Goal: Task Accomplishment & Management: Use online tool/utility

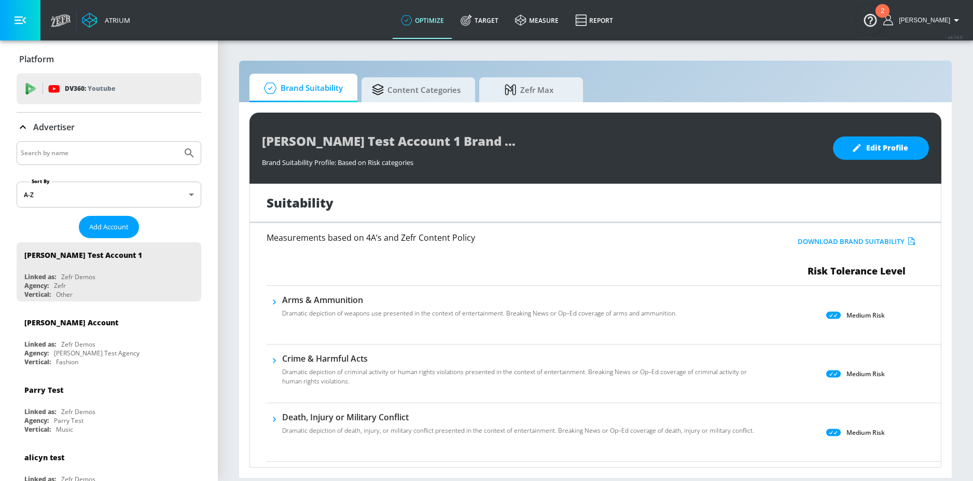
click at [125, 159] on input "Search by name" at bounding box center [99, 152] width 157 height 13
type input "Air canada"
click at [178, 142] on button "Submit Search" at bounding box center [189, 153] width 23 height 23
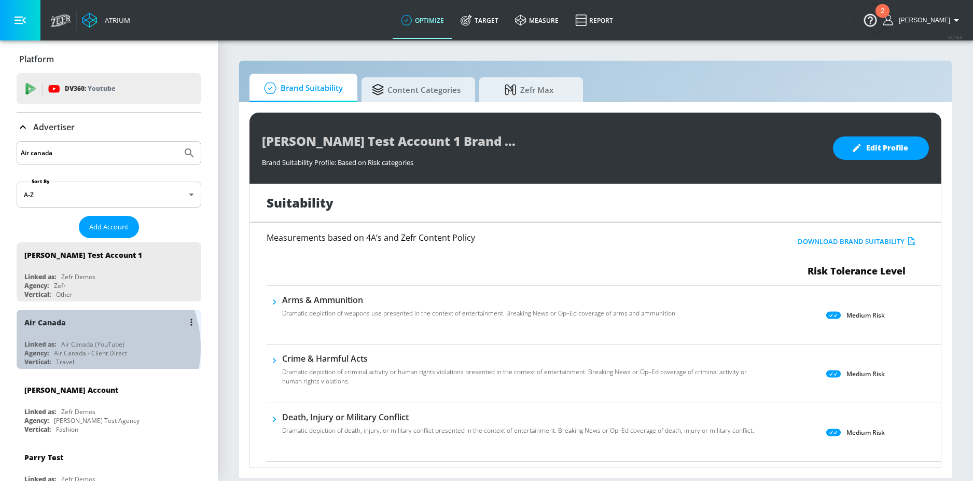
click at [81, 348] on div "Air Canada - Client Direct" at bounding box center [90, 352] width 73 height 9
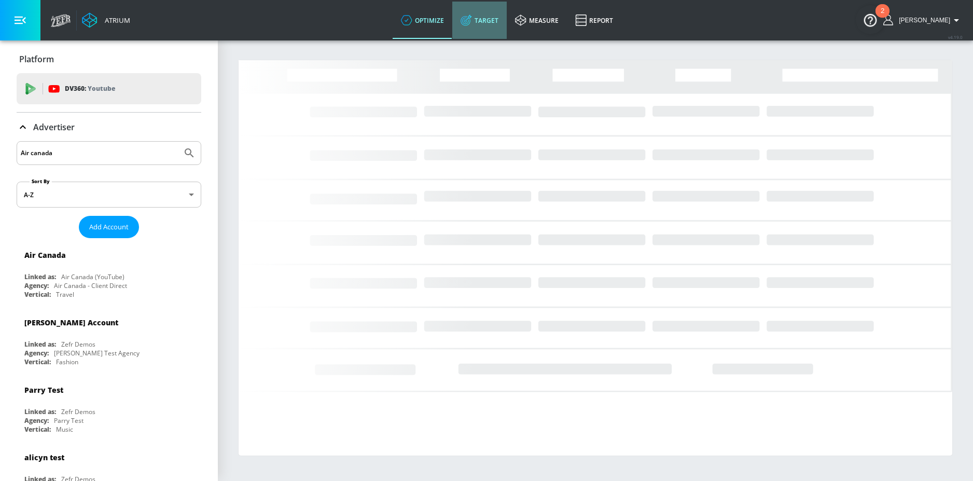
click at [504, 19] on link "Target" at bounding box center [479, 20] width 54 height 37
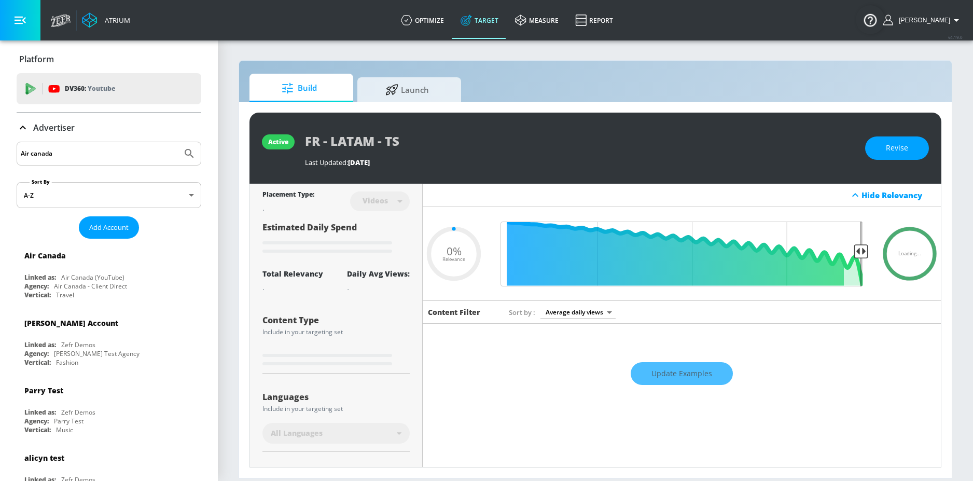
type input "0.05"
click at [413, 86] on span "Launch" at bounding box center [407, 88] width 79 height 25
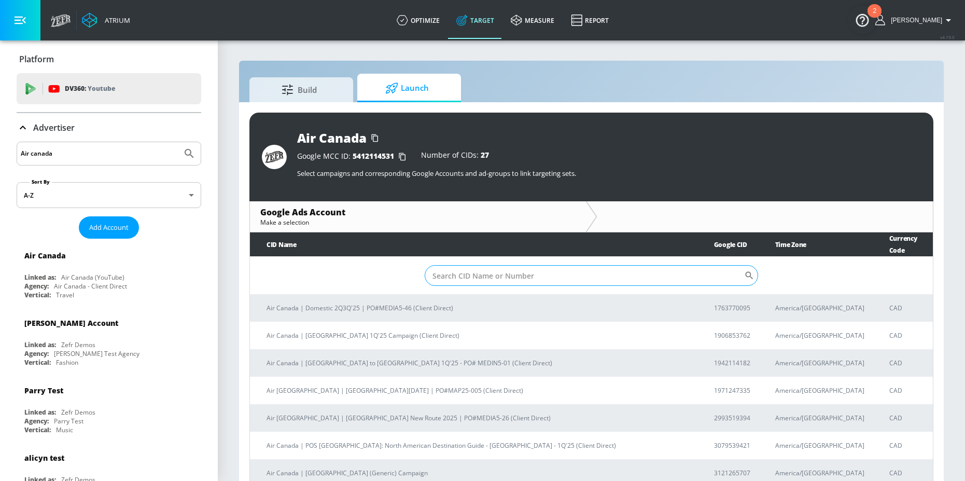
click at [460, 265] on input "Sort By" at bounding box center [584, 275] width 319 height 21
paste input "7681351864"
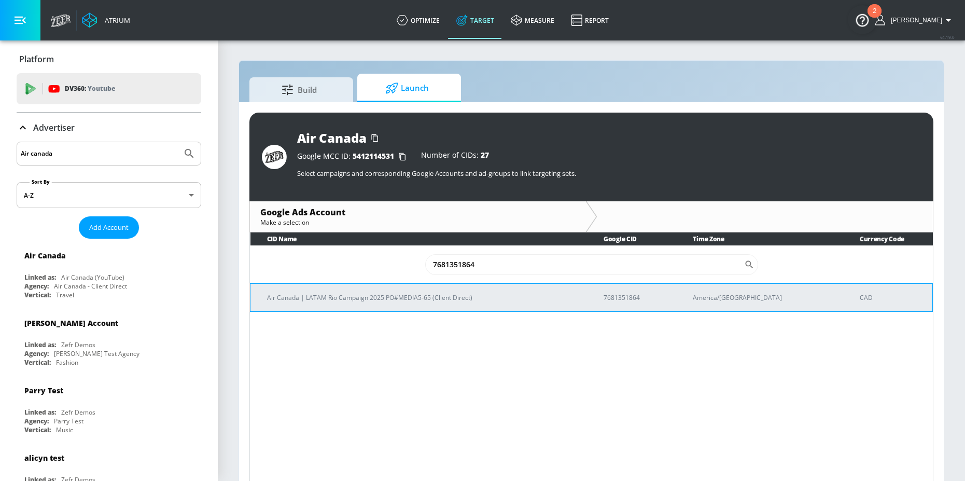
type input "7681351864"
click at [371, 292] on p "Air Canada | LATAM Rio Campaign 2025 PO#MEDIA5-65 (Client Direct)" at bounding box center [423, 297] width 312 height 11
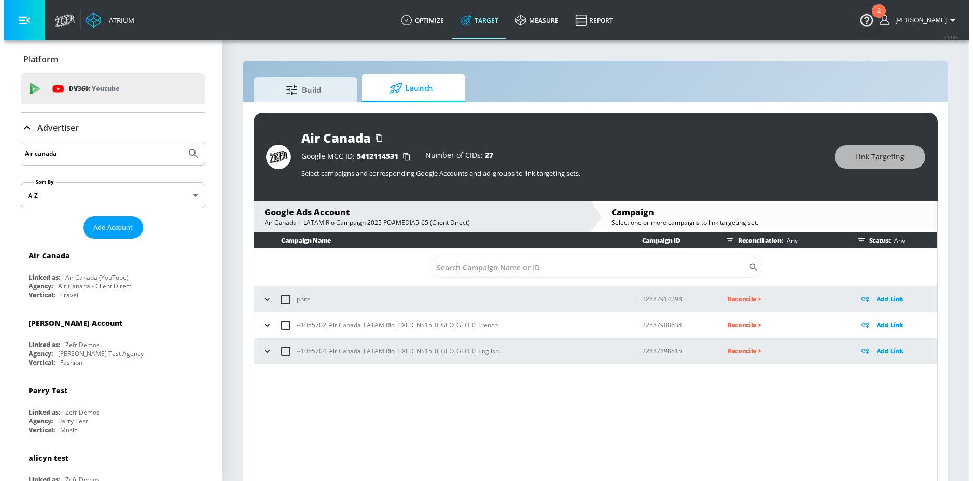
scroll to position [15, 0]
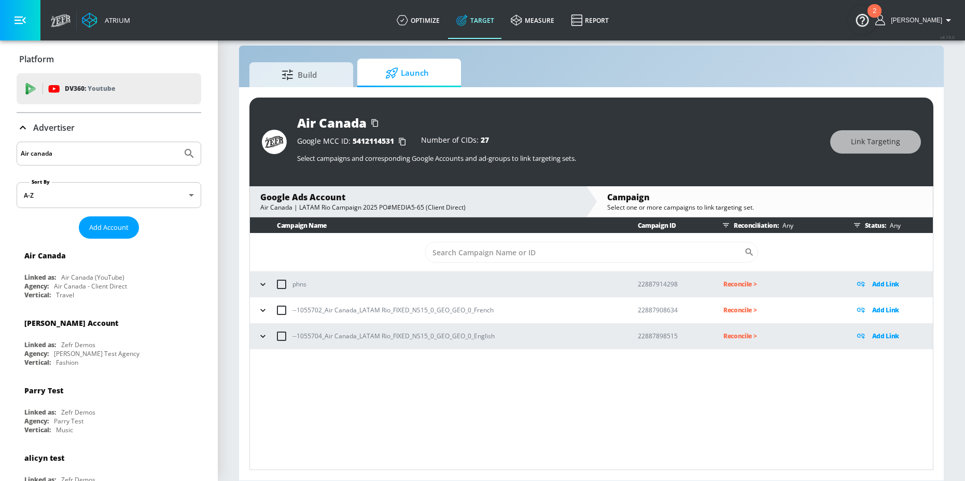
click at [261, 312] on icon "button" at bounding box center [263, 310] width 10 height 10
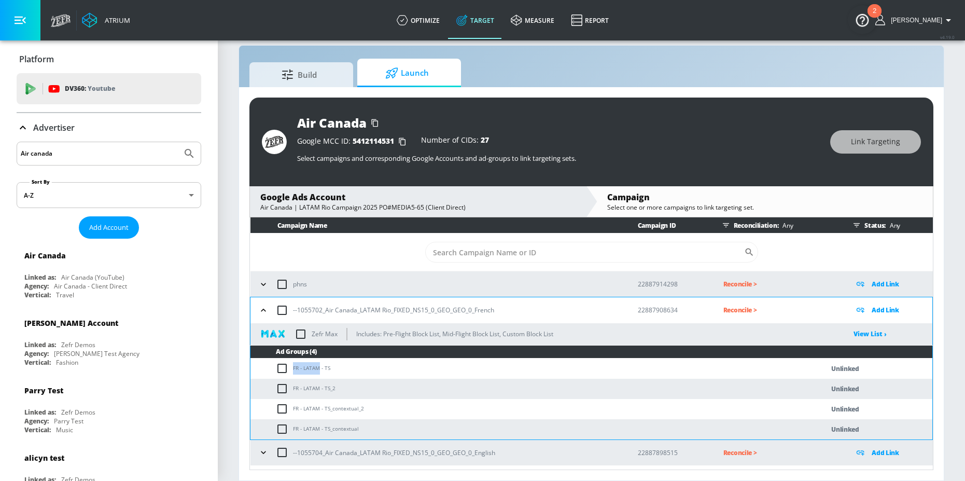
drag, startPoint x: 293, startPoint y: 368, endPoint x: 320, endPoint y: 369, distance: 27.0
click at [320, 369] on td "FR - LATAM - TS" at bounding box center [526, 368] width 552 height 20
copy td "FR - LATAM"
click at [273, 370] on td "FR - LATAM - TS" at bounding box center [526, 368] width 552 height 20
click at [280, 368] on input "checkbox" at bounding box center [284, 368] width 17 height 12
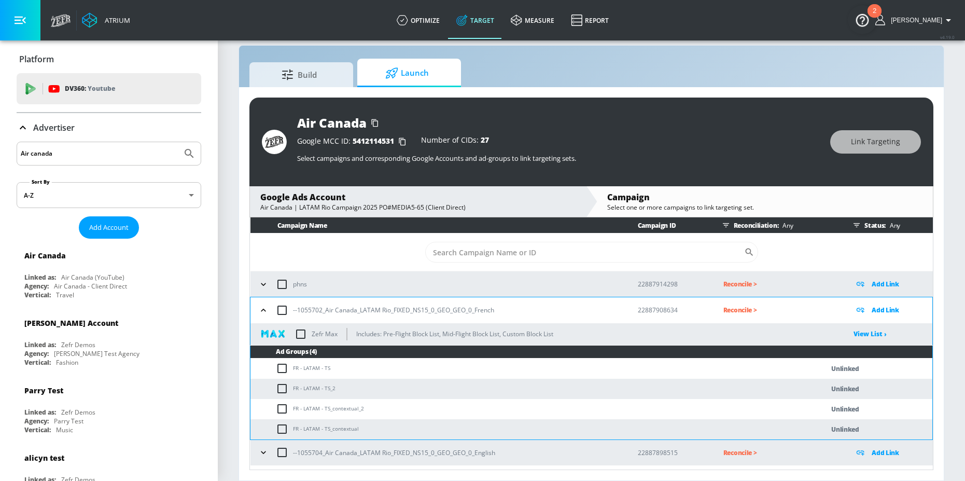
checkbox input "true"
click at [280, 382] on input "checkbox" at bounding box center [284, 388] width 17 height 12
checkbox input "true"
click at [281, 406] on input "checkbox" at bounding box center [284, 408] width 17 height 12
checkbox input "true"
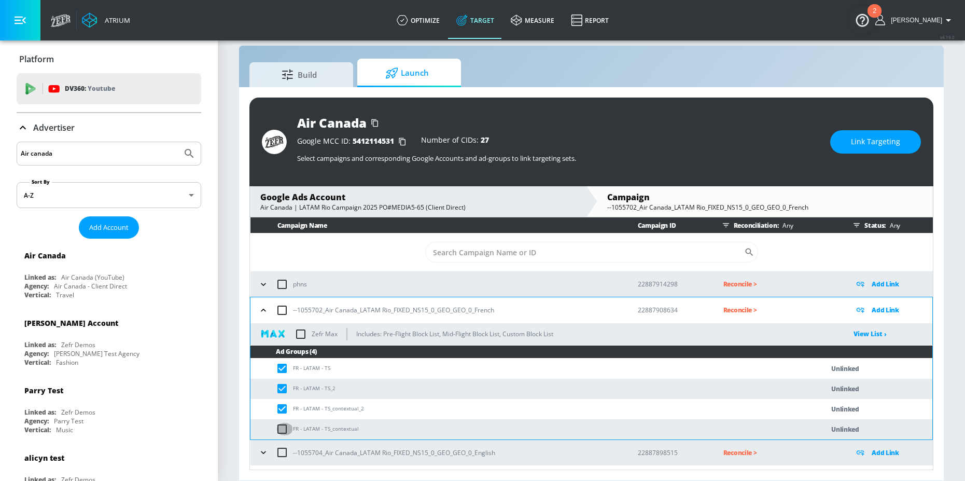
click at [281, 428] on input "checkbox" at bounding box center [284, 429] width 17 height 12
checkbox input "true"
click at [847, 146] on button "Link Targeting" at bounding box center [875, 141] width 91 height 23
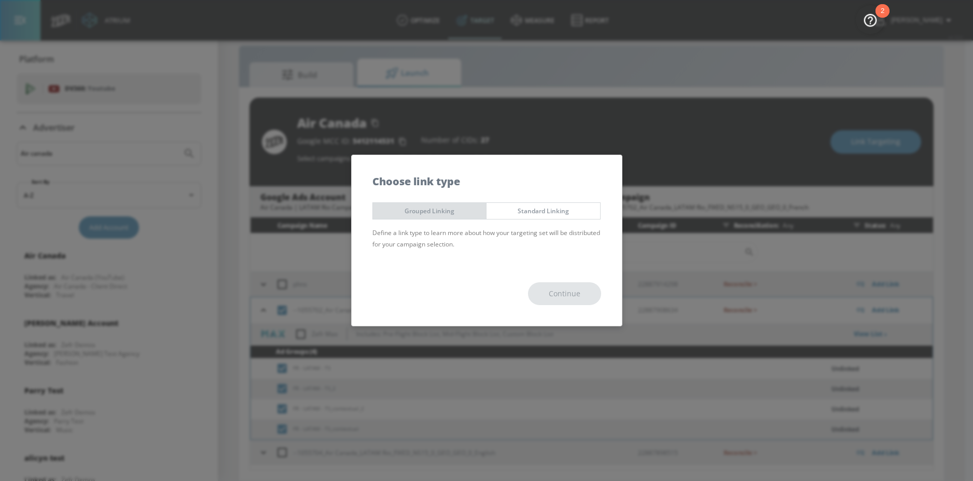
click at [390, 202] on button "Grouped Linking" at bounding box center [429, 210] width 115 height 17
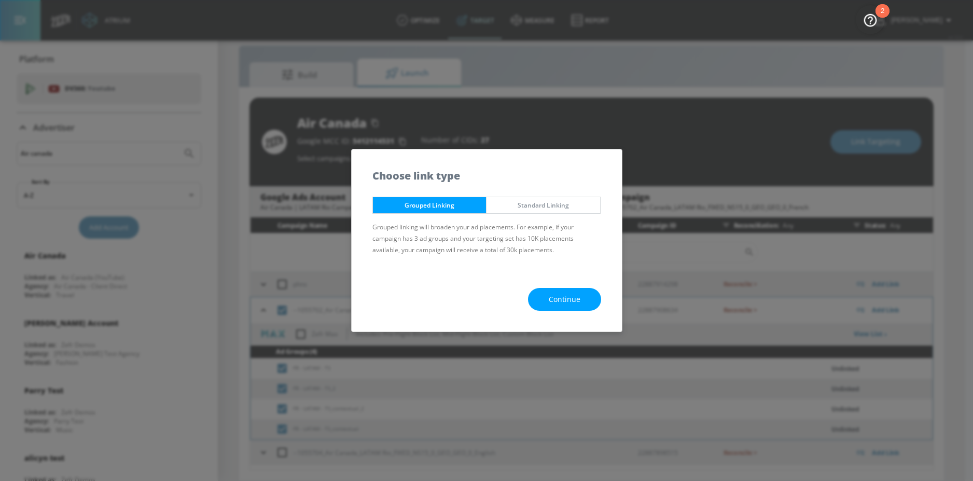
click at [567, 302] on span "Continue" at bounding box center [565, 299] width 32 height 13
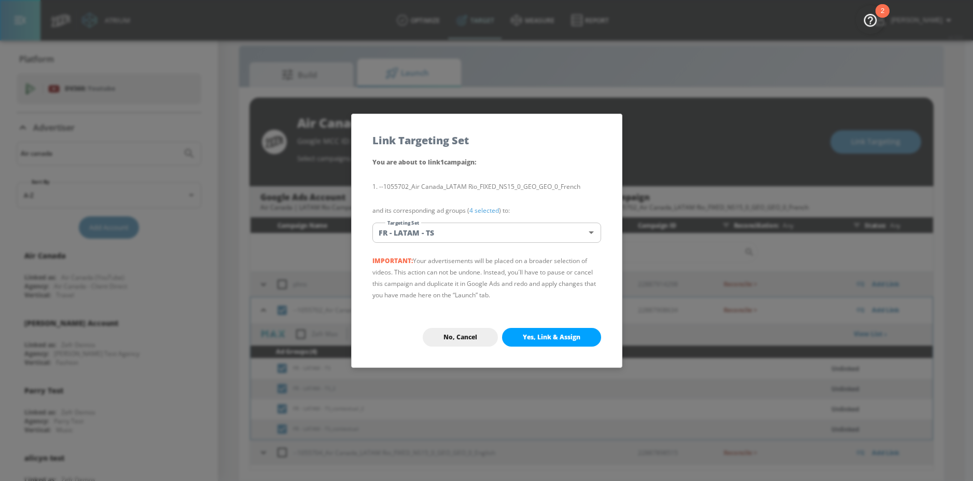
click at [447, 234] on body "Atrium optimize Target measure Report optimize Target measure Report v 4.19.0 N…" at bounding box center [486, 233] width 973 height 496
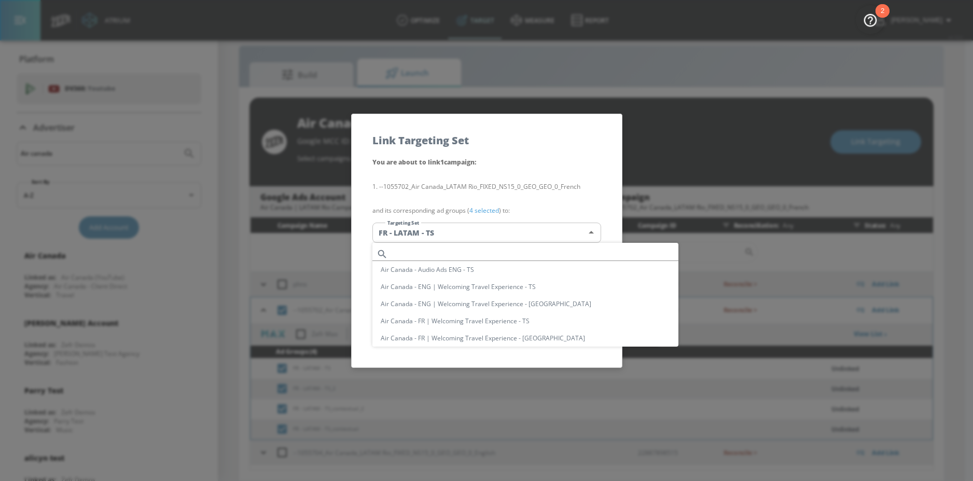
scroll to position [505, 0]
click at [408, 293] on li "FR - LATAM - TS" at bounding box center [525, 294] width 306 height 17
click at [461, 232] on body "Atrium optimize Target measure Report optimize Target measure Report v 4.19.0 N…" at bounding box center [486, 233] width 973 height 496
click at [422, 248] on input "text" at bounding box center [535, 247] width 286 height 14
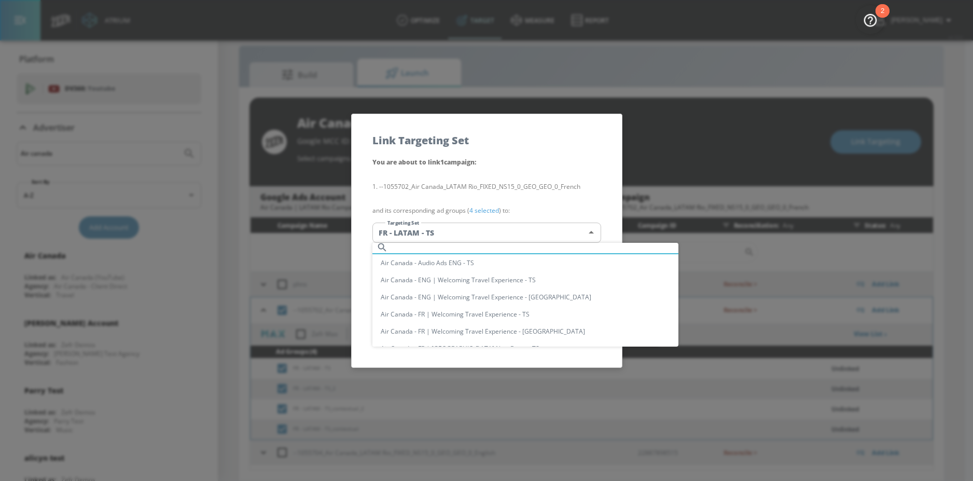
paste input "FR - LATAM"
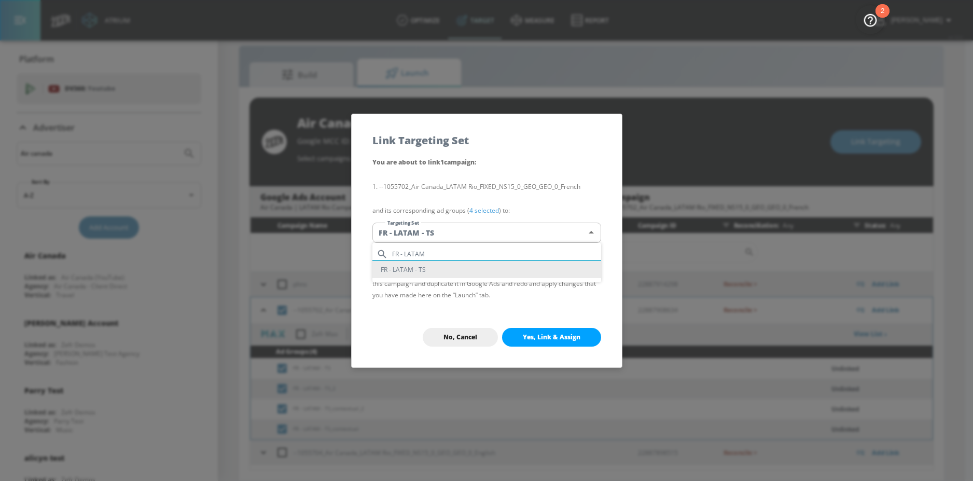
scroll to position [0, 0]
type input "FR - LATAM"
click at [420, 276] on li "FR - LATAM - TS" at bounding box center [486, 269] width 229 height 17
click at [537, 338] on span "Yes, Link & Assign" at bounding box center [552, 337] width 58 height 8
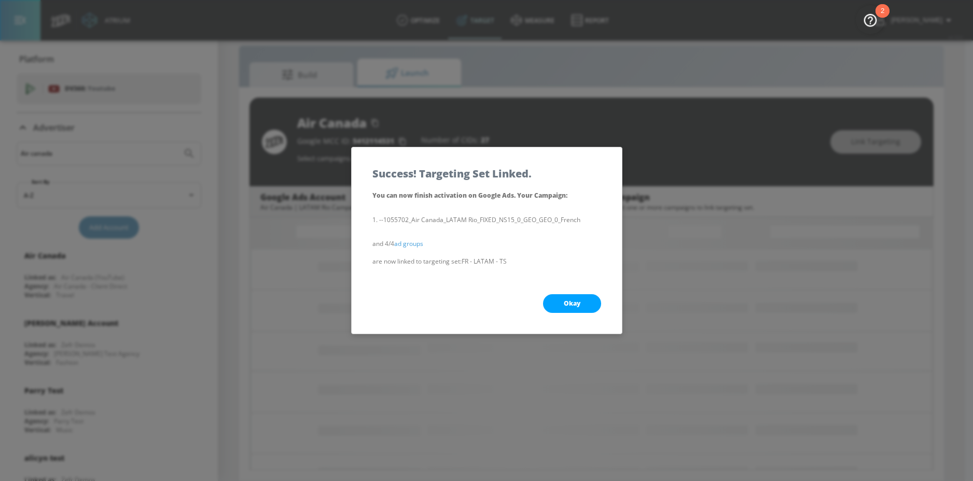
click at [564, 300] on span "Okay" at bounding box center [572, 303] width 17 height 8
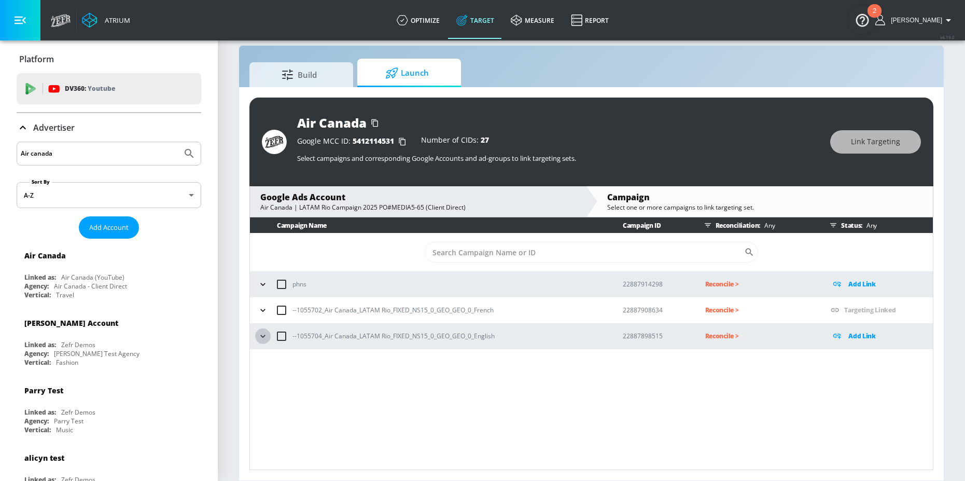
click at [267, 334] on icon "button" at bounding box center [263, 336] width 10 height 10
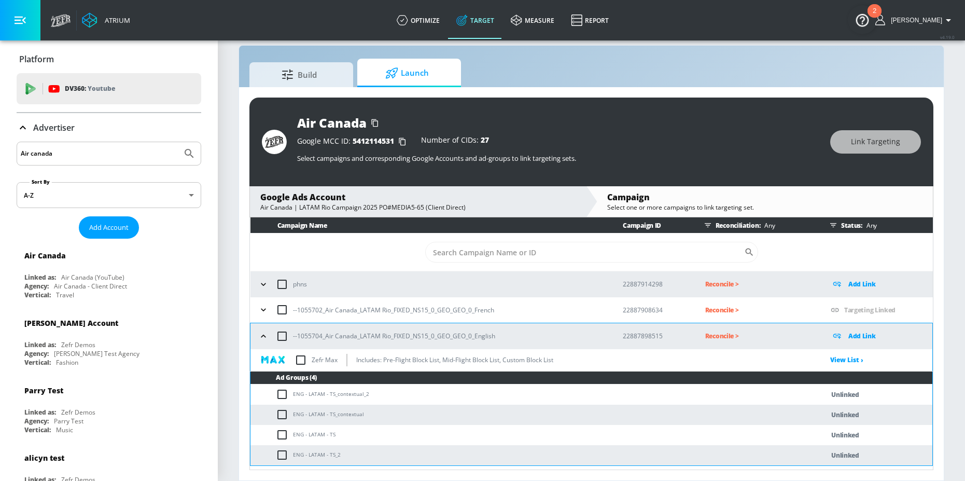
click at [284, 386] on td "ENG - LATAM - TS_contextual_2" at bounding box center [526, 394] width 552 height 20
click at [284, 400] on input "checkbox" at bounding box center [284, 394] width 17 height 12
checkbox input "true"
click at [283, 416] on input "checkbox" at bounding box center [284, 414] width 17 height 12
checkbox input "true"
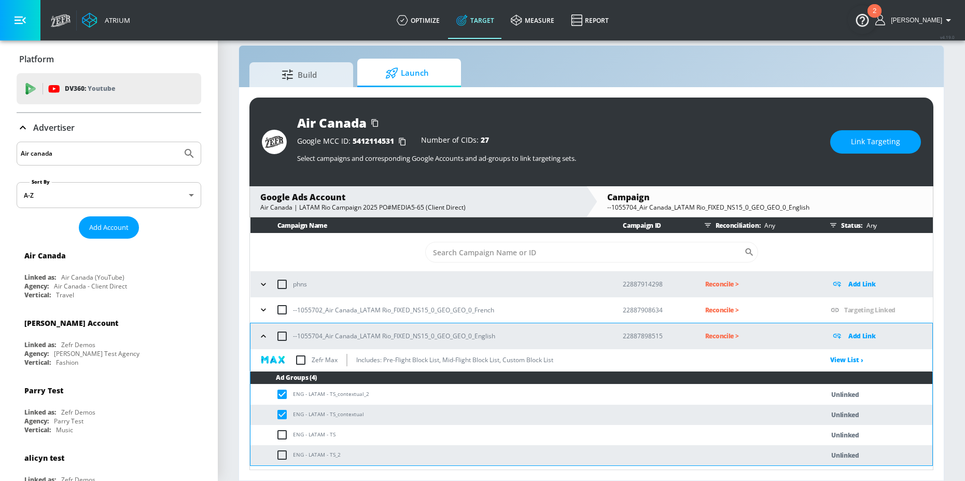
click at [283, 436] on input "checkbox" at bounding box center [284, 434] width 17 height 12
checkbox input "true"
click at [283, 453] on input "checkbox" at bounding box center [284, 454] width 17 height 12
checkbox input "true"
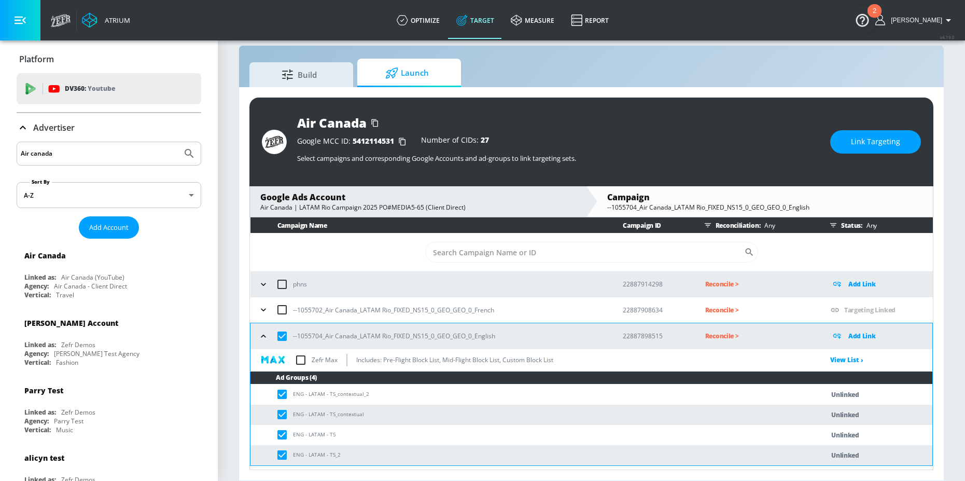
click at [852, 152] on button "Link Targeting" at bounding box center [875, 141] width 91 height 23
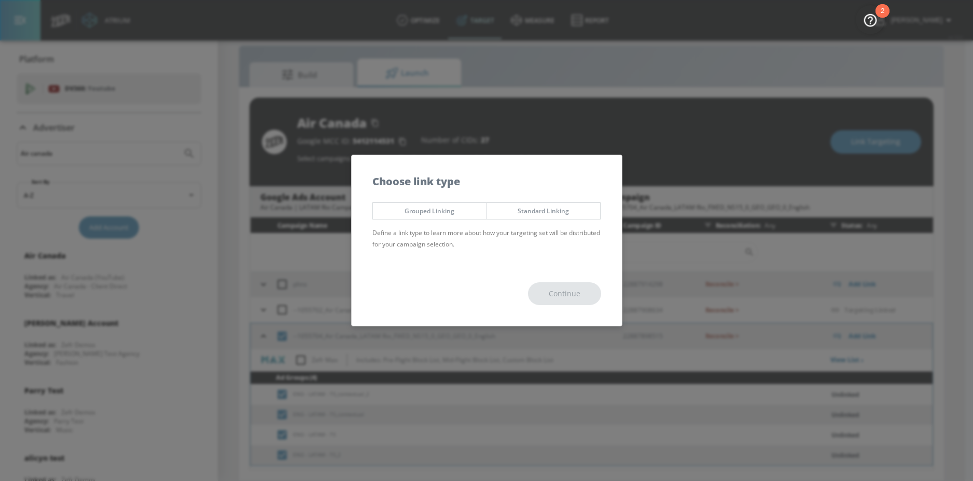
click at [448, 216] on span "Grouped Linking" at bounding box center [430, 210] width 98 height 11
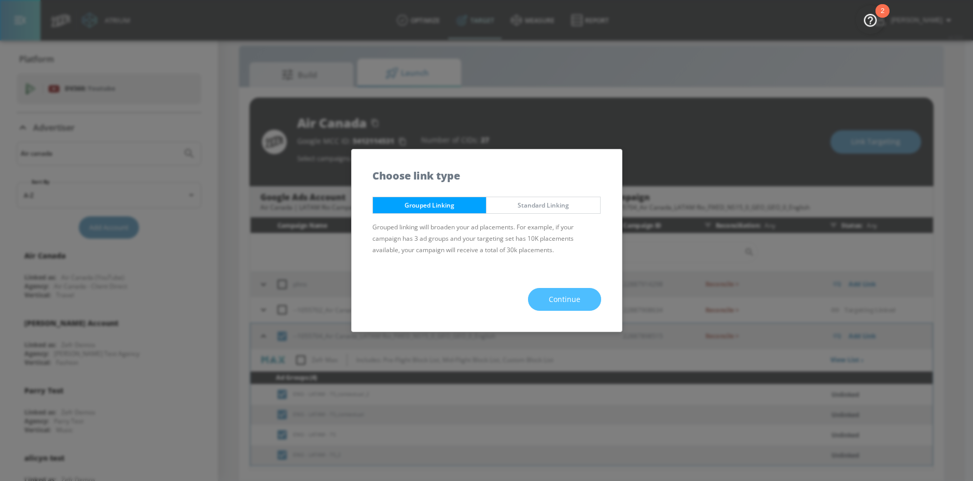
click at [554, 290] on button "Continue" at bounding box center [564, 299] width 73 height 23
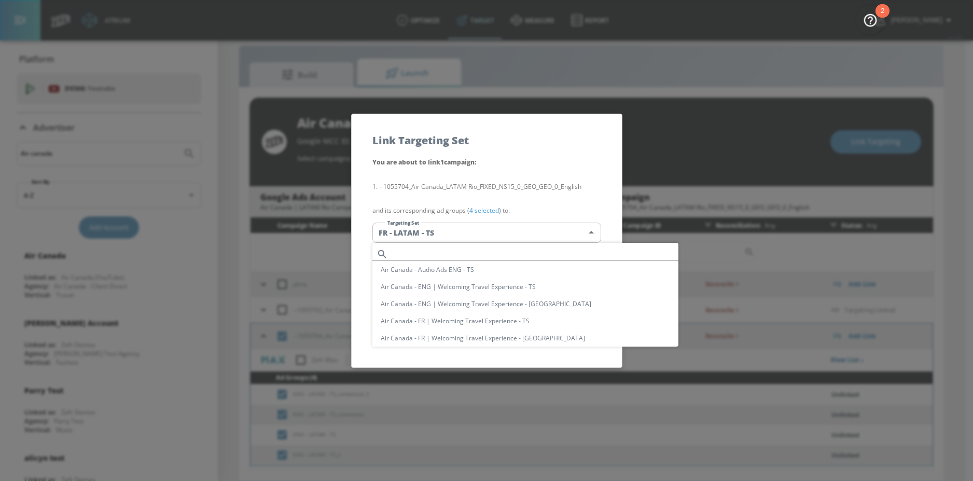
click at [512, 233] on body "Atrium optimize Target measure Report optimize Target measure Report v 4.19.0 N…" at bounding box center [486, 233] width 973 height 496
click at [415, 254] on input "text" at bounding box center [535, 254] width 286 height 14
paste input "FR - LATAM"
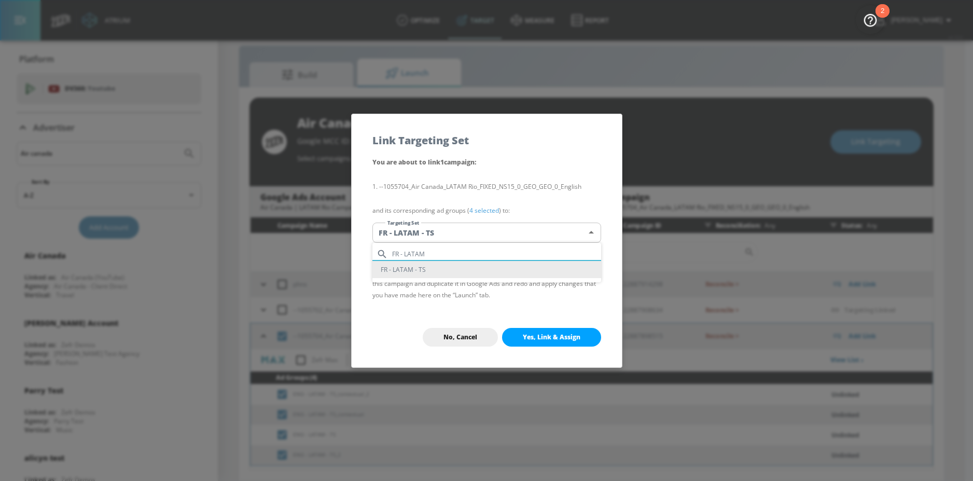
drag, startPoint x: 398, startPoint y: 255, endPoint x: 366, endPoint y: 255, distance: 32.7
click at [366, 255] on div "FR - LATAM FR - LATAM - TS" at bounding box center [486, 240] width 973 height 481
type input "ENG - LATAM"
click at [418, 269] on li "ENG - LATAM - TS" at bounding box center [486, 269] width 229 height 17
type input "f9fd44f4-709d-46f2-80b2-ae7e3f2dc526"
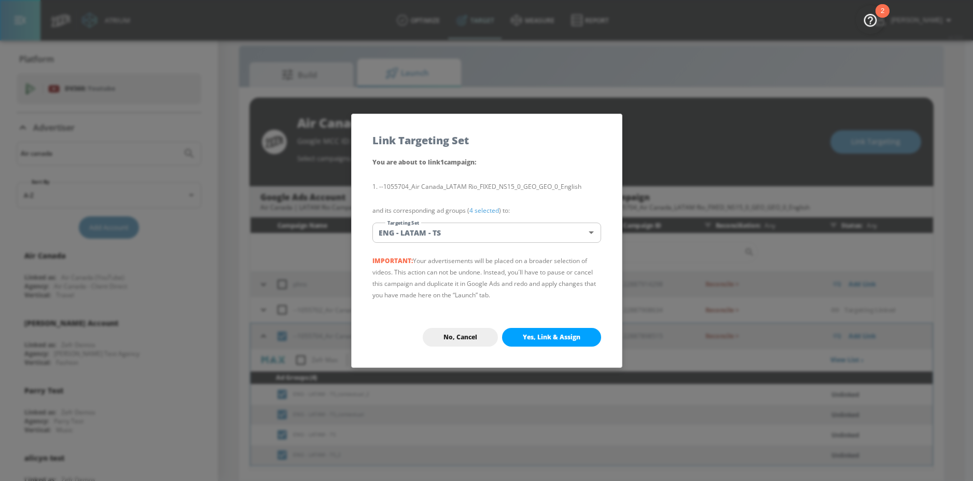
click at [530, 335] on span "Yes, Link & Assign" at bounding box center [552, 337] width 58 height 8
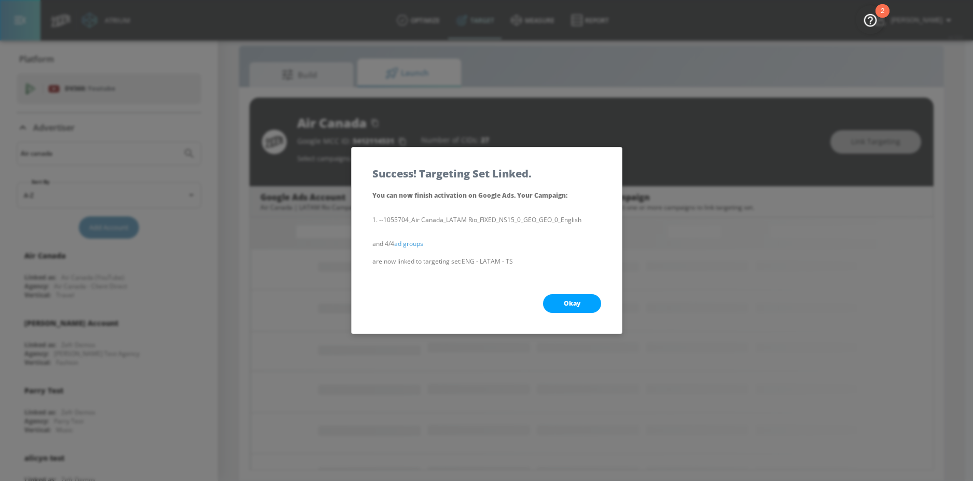
click at [558, 304] on button "Okay" at bounding box center [572, 303] width 58 height 19
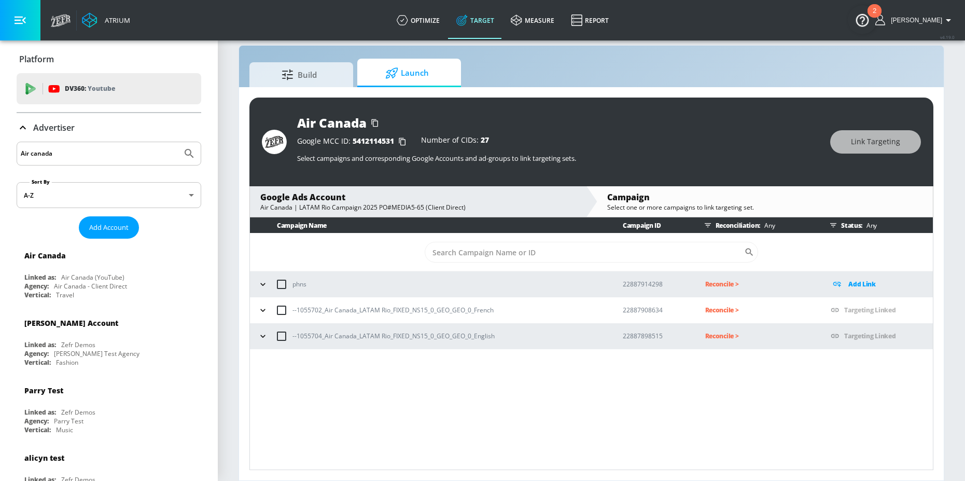
click at [265, 338] on icon "button" at bounding box center [263, 336] width 10 height 10
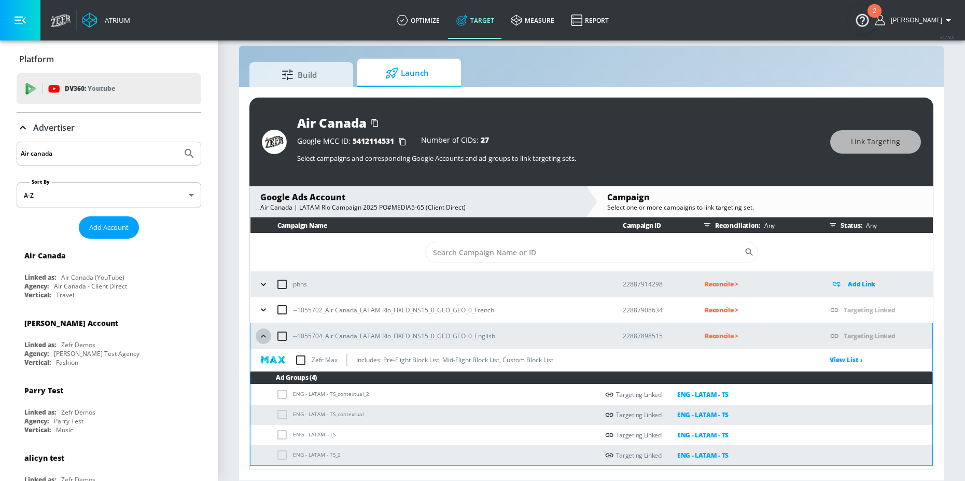
click at [264, 337] on icon "button" at bounding box center [263, 336] width 10 height 10
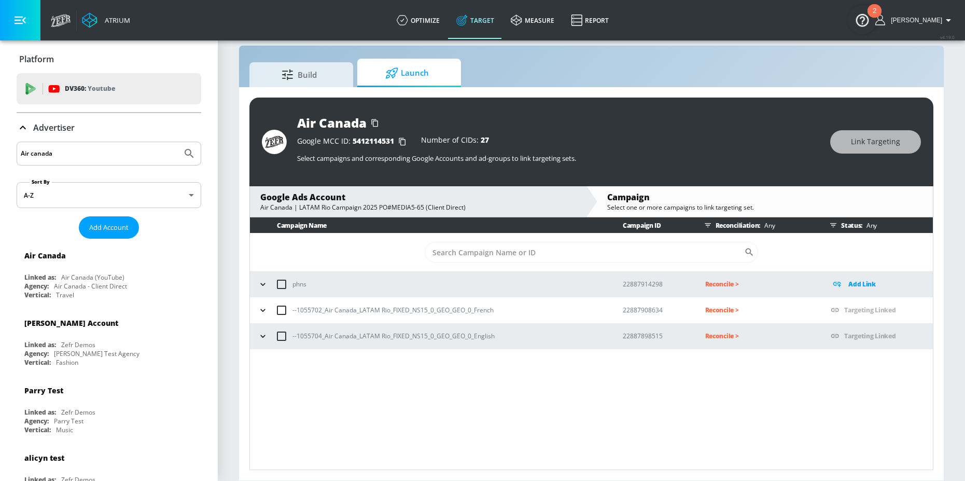
click at [725, 336] on p "Reconcile >" at bounding box center [759, 336] width 109 height 12
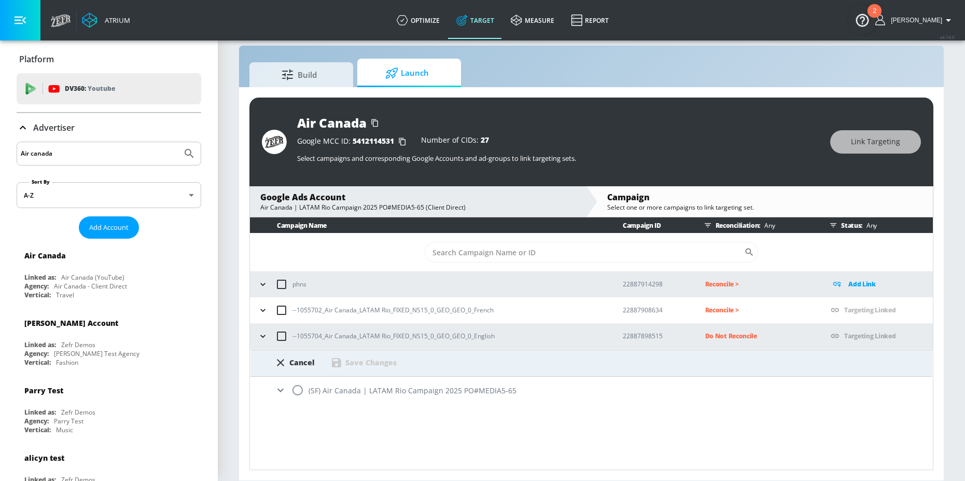
click at [297, 389] on input "radio" at bounding box center [298, 390] width 22 height 22
radio input "true"
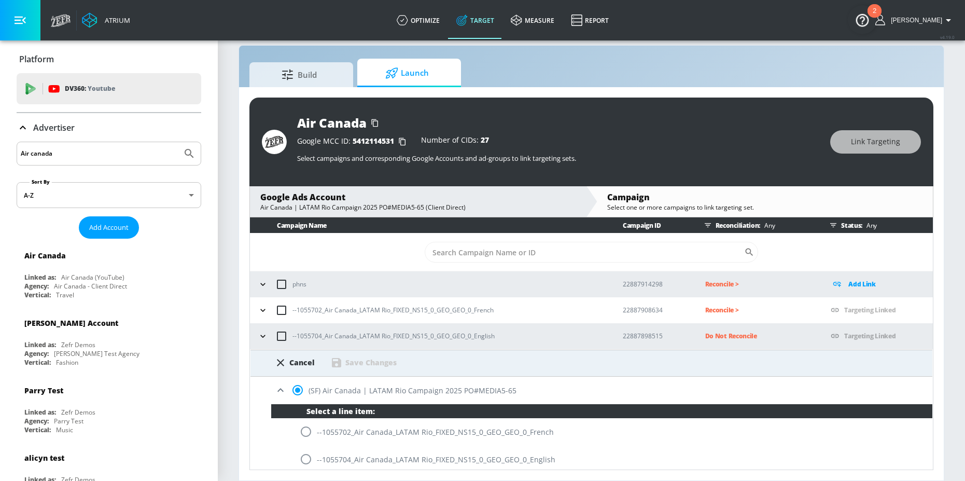
scroll to position [4, 0]
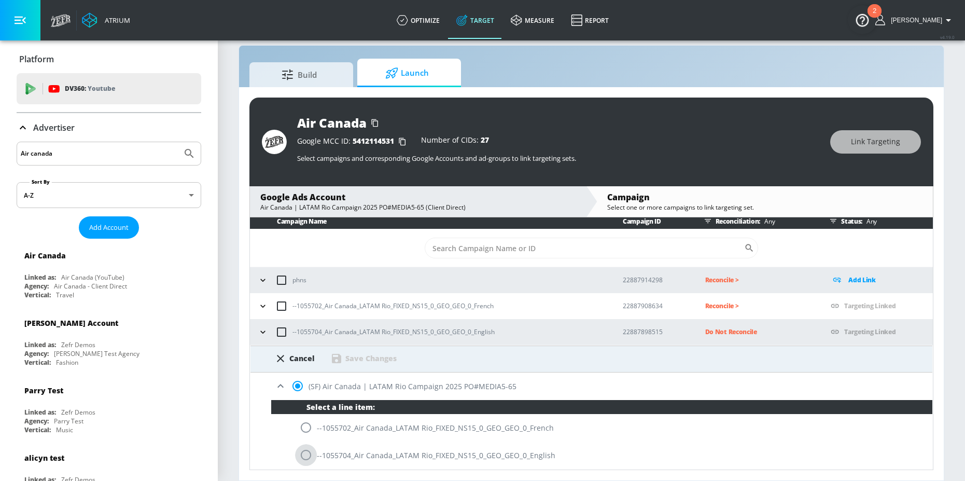
click at [303, 457] on input "radio" at bounding box center [306, 455] width 22 height 22
radio input "true"
click at [378, 358] on div "Save Changes" at bounding box center [370, 358] width 51 height 10
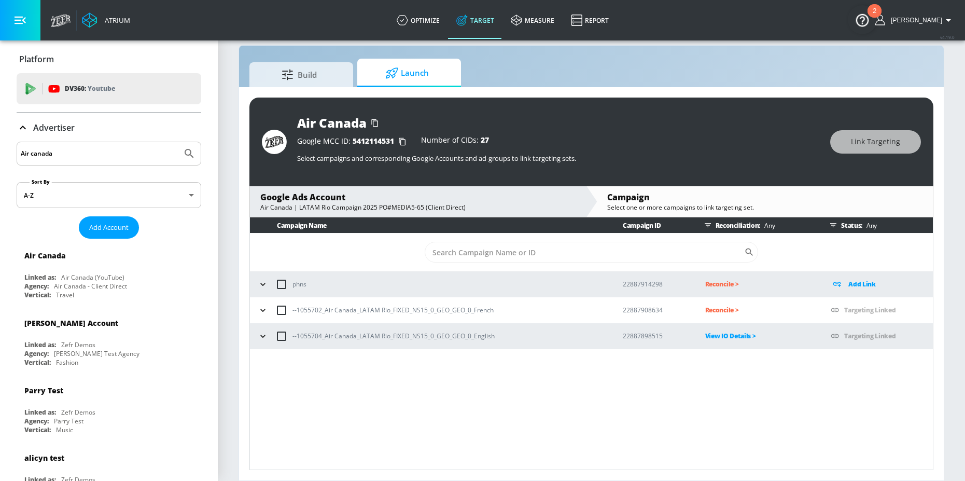
scroll to position [0, 0]
click at [718, 305] on p "Reconcile >" at bounding box center [759, 310] width 109 height 12
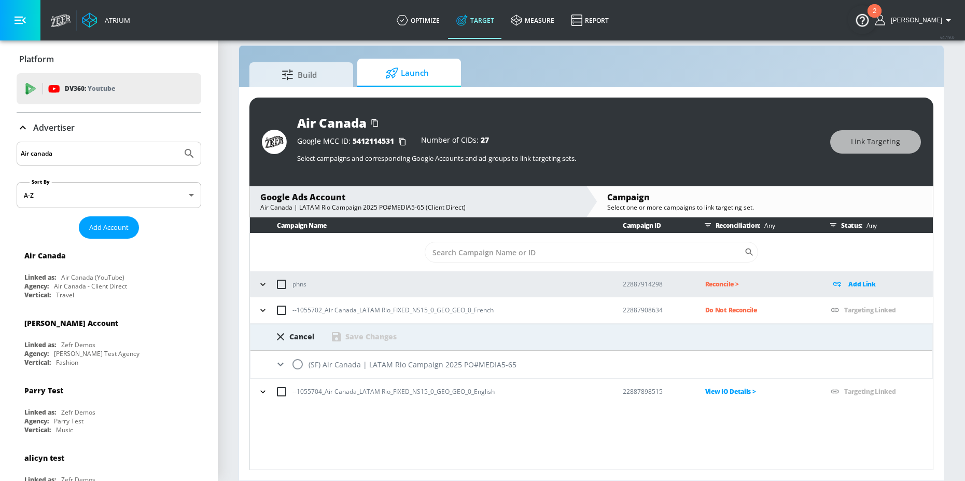
click at [301, 366] on input "radio" at bounding box center [298, 364] width 22 height 22
radio input "true"
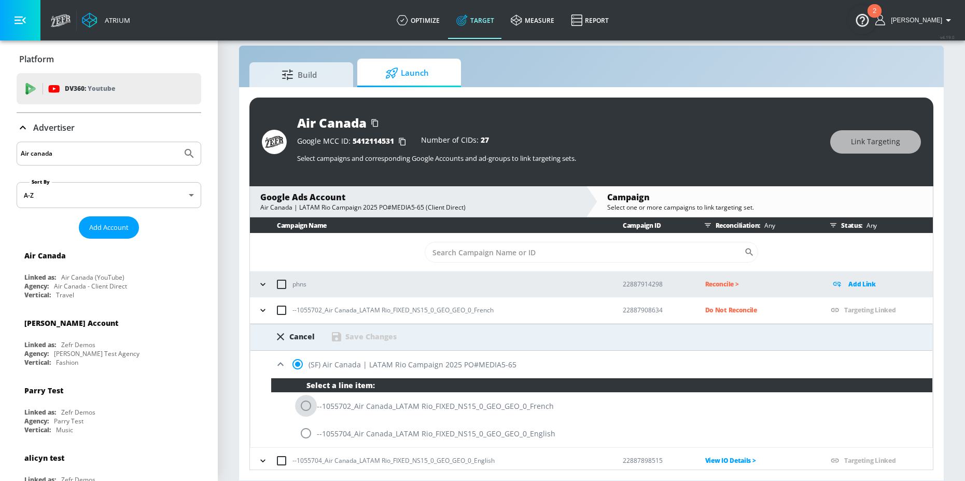
click at [306, 401] on input "radio" at bounding box center [306, 406] width 22 height 22
radio input "true"
click at [377, 334] on div "Save Changes" at bounding box center [370, 336] width 51 height 10
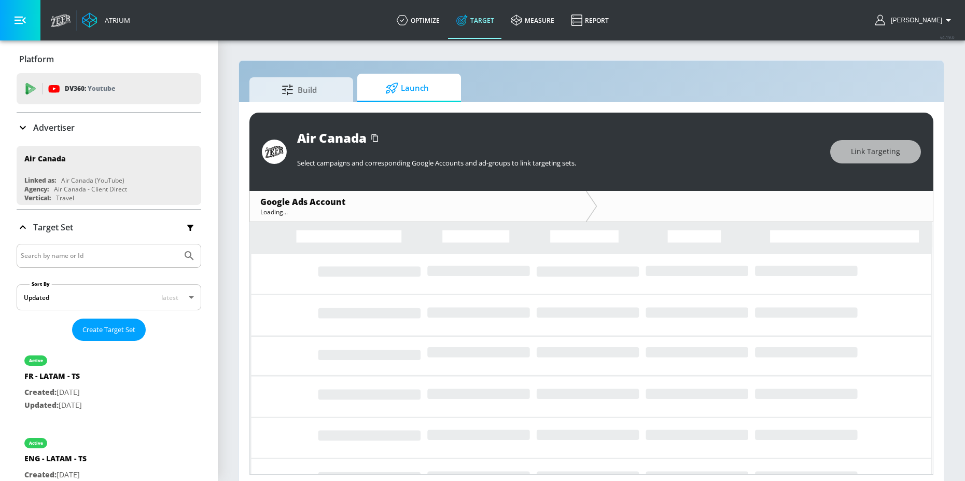
scroll to position [5, 0]
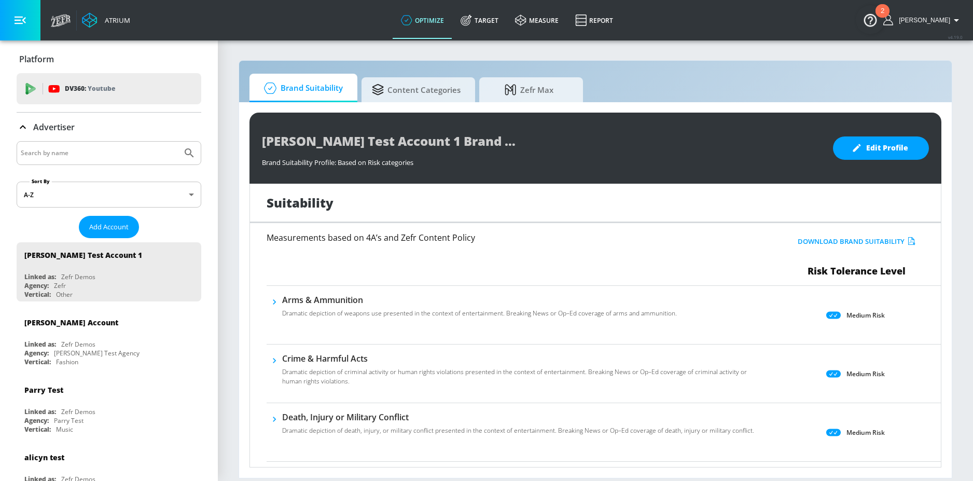
click at [96, 158] on input "Search by name" at bounding box center [99, 152] width 157 height 13
type input "Wendys"
click at [178, 142] on button "Submit Search" at bounding box center [189, 153] width 23 height 23
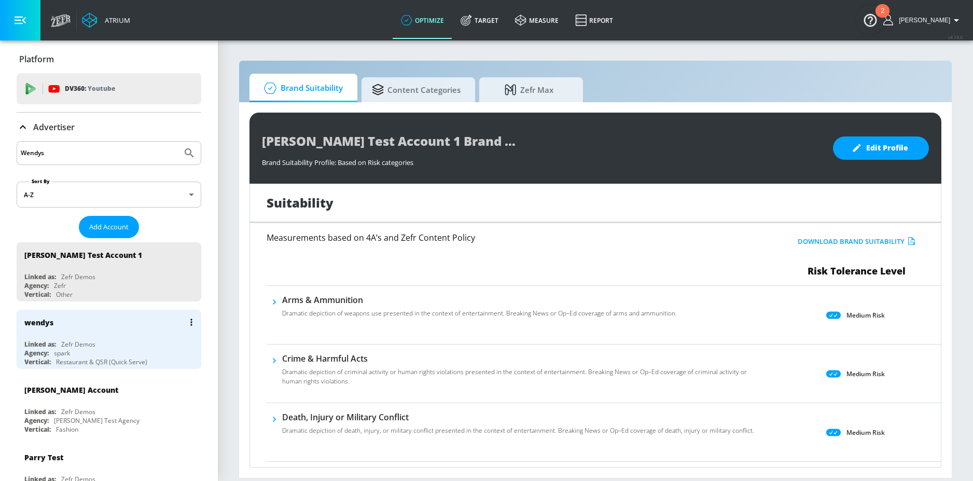
click at [86, 349] on div "Agency: spark" at bounding box center [111, 352] width 174 height 9
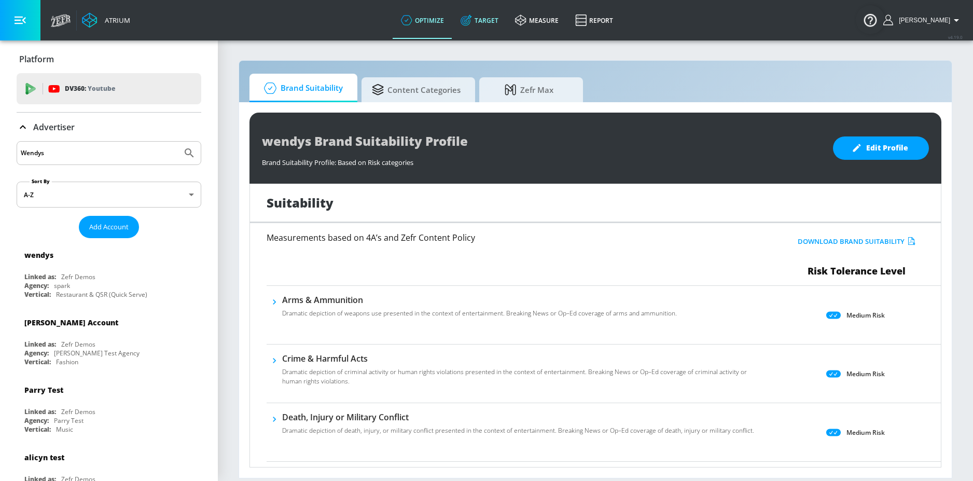
click at [472, 15] on icon at bounding box center [465, 20] width 11 height 11
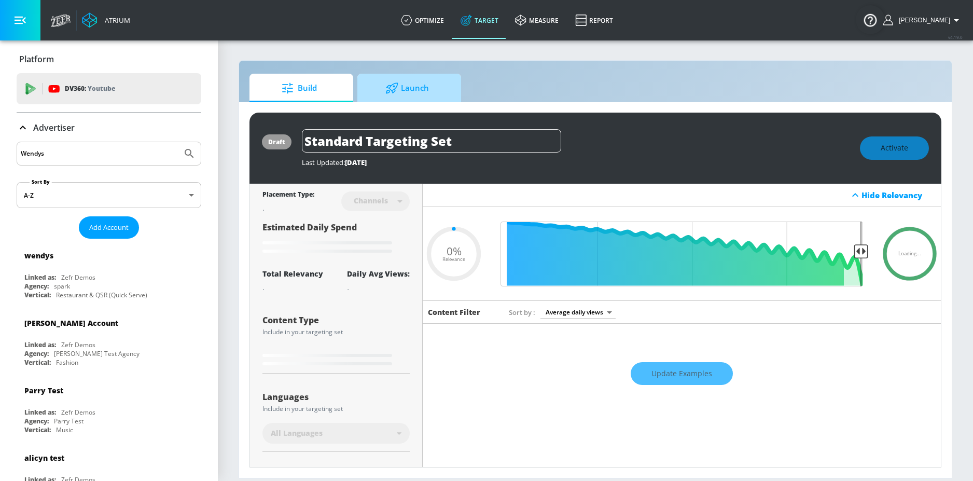
type input "0.05"
click at [417, 82] on span "Launch" at bounding box center [407, 88] width 79 height 25
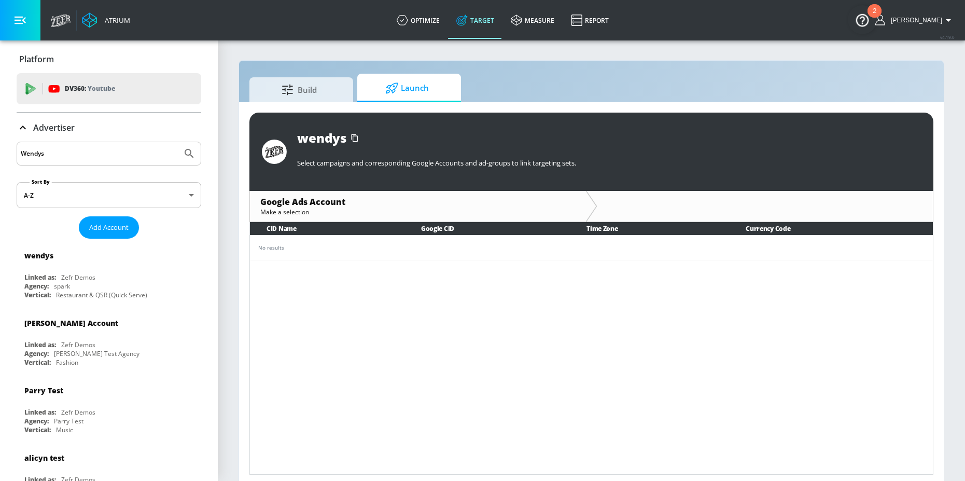
click at [69, 155] on input "Wendys" at bounding box center [99, 153] width 157 height 13
click at [178, 142] on button "Submit Search" at bounding box center [189, 153] width 23 height 23
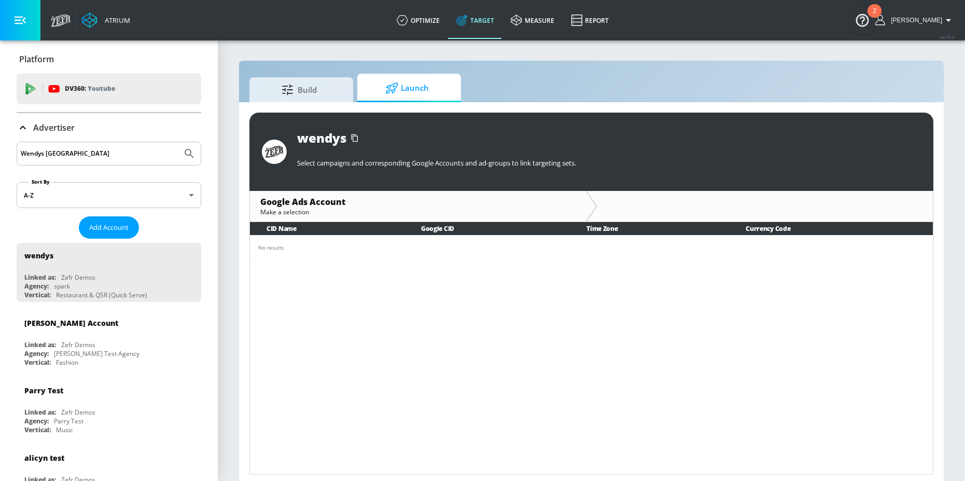
click at [103, 153] on input "Wendys Canada" at bounding box center [99, 153] width 157 height 13
drag, startPoint x: 102, startPoint y: 151, endPoint x: 46, endPoint y: 151, distance: 56.5
click at [46, 151] on input "Wendys Canada" at bounding box center [99, 153] width 157 height 13
type input "Wendys Kinesso"
click at [178, 142] on button "Submit Search" at bounding box center [189, 153] width 23 height 23
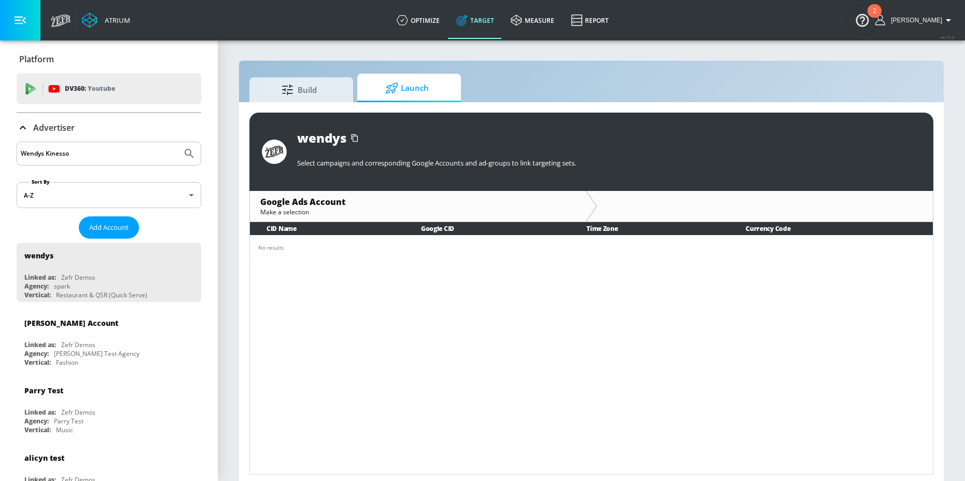
drag, startPoint x: 90, startPoint y: 149, endPoint x: 8, endPoint y: 147, distance: 82.4
click at [178, 142] on button "Submit Search" at bounding box center [189, 153] width 23 height 23
click at [49, 152] on input "Wendys" at bounding box center [99, 153] width 157 height 13
type input "Wendy's"
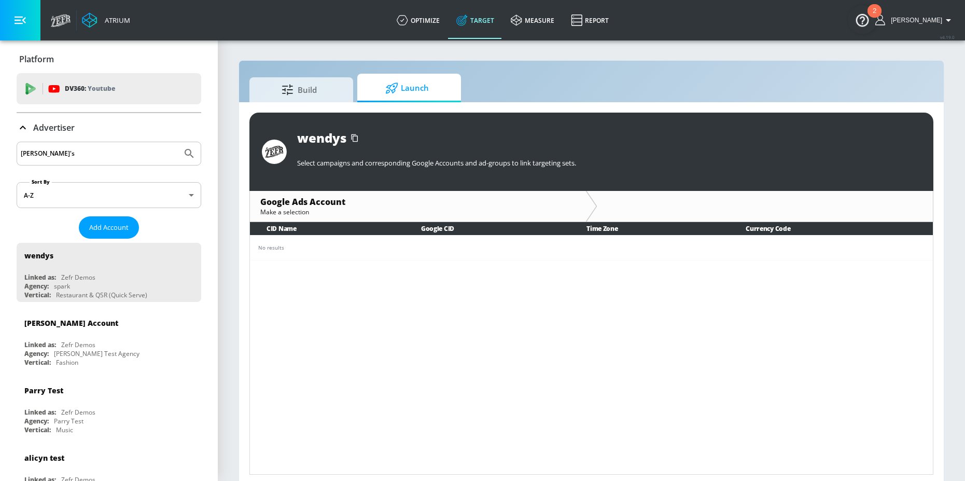
click at [178, 142] on button "Submit Search" at bounding box center [189, 153] width 23 height 23
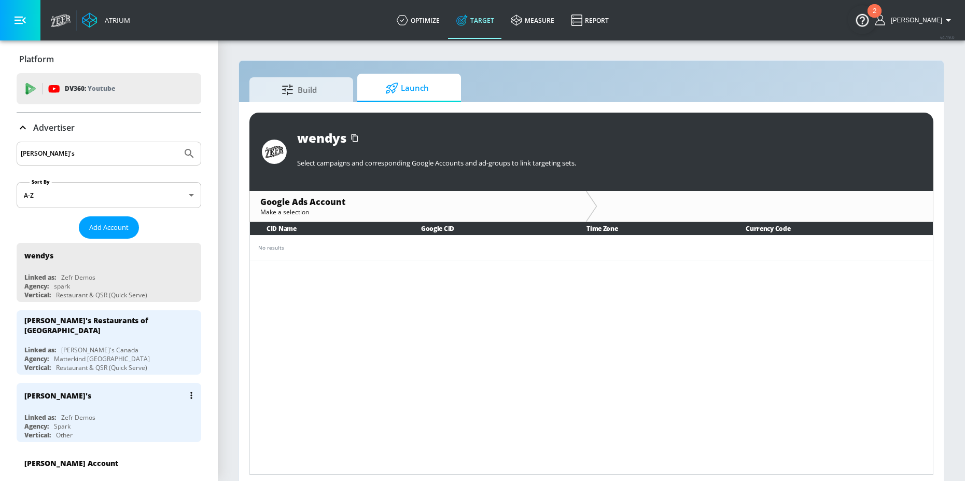
click at [93, 383] on div "Wendy's" at bounding box center [111, 395] width 174 height 25
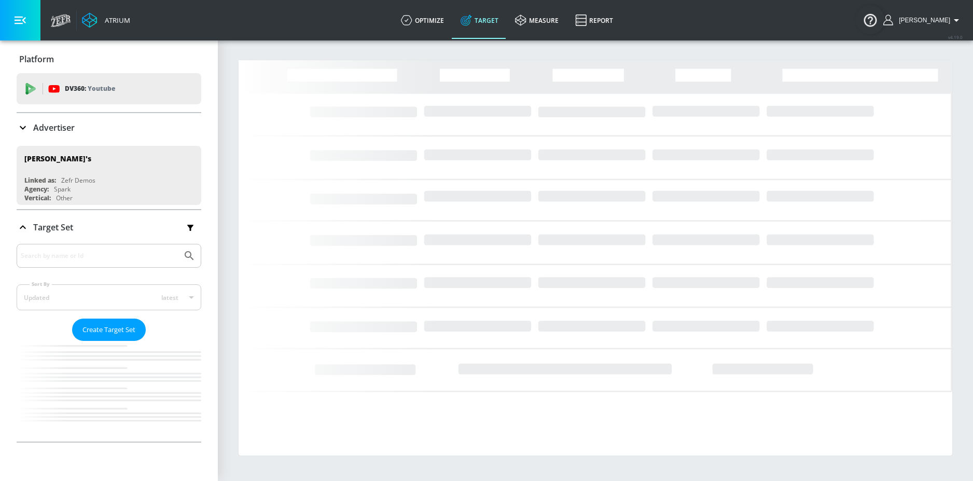
click at [83, 332] on div "[PERSON_NAME]'s Restaurants of [GEOGRAPHIC_DATA]" at bounding box center [111, 325] width 174 height 30
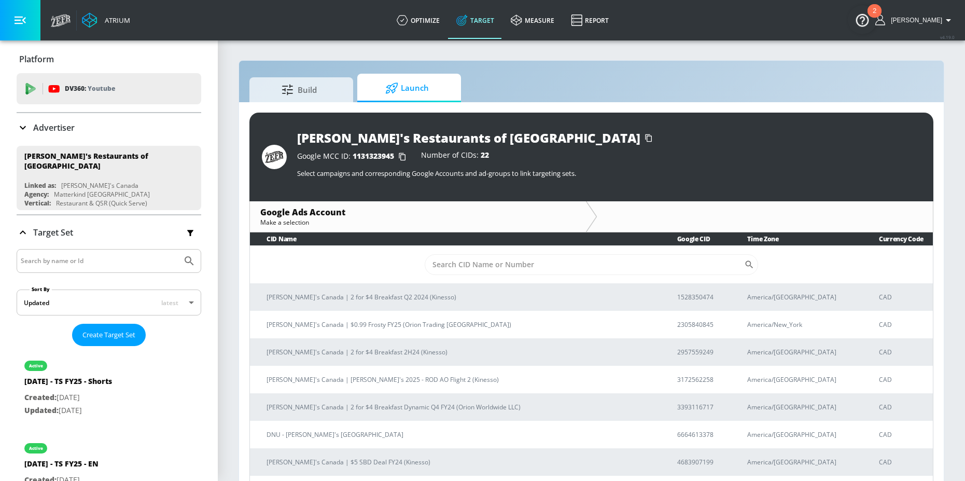
click at [465, 276] on td "​" at bounding box center [591, 264] width 683 height 38
click at [467, 273] on input "Sort By" at bounding box center [584, 264] width 319 height 21
paste input "6031670013"
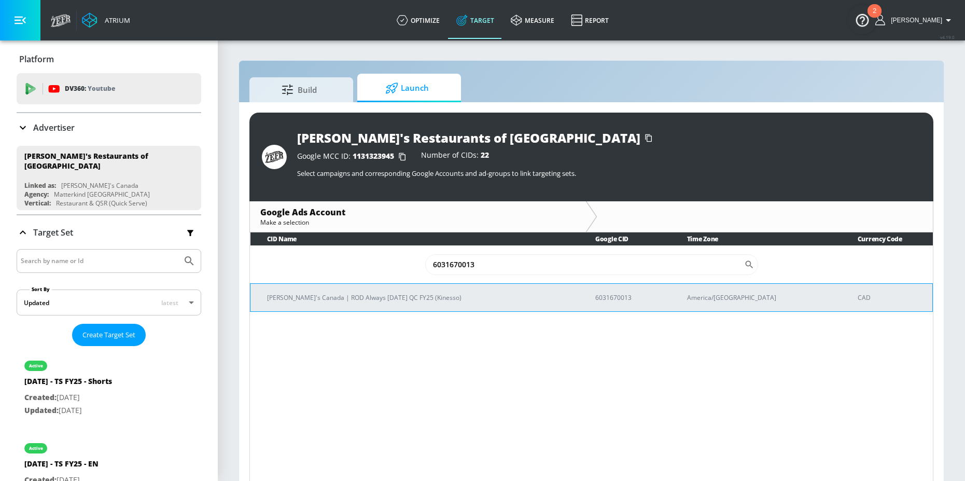
type input "6031670013"
click at [388, 303] on td "[PERSON_NAME]'s Canada | ROD Always [DATE] QC FY25 (Kinesso)" at bounding box center [414, 297] width 329 height 28
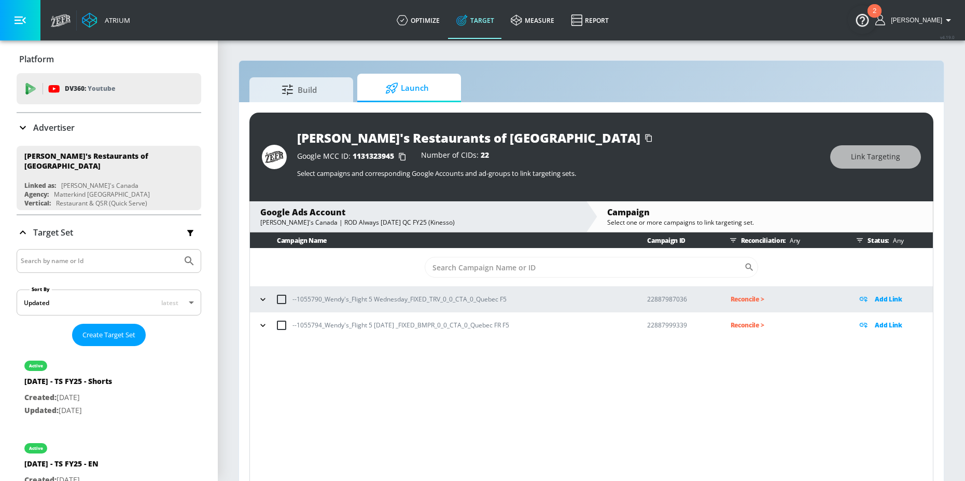
click at [258, 303] on icon "button" at bounding box center [263, 299] width 10 height 10
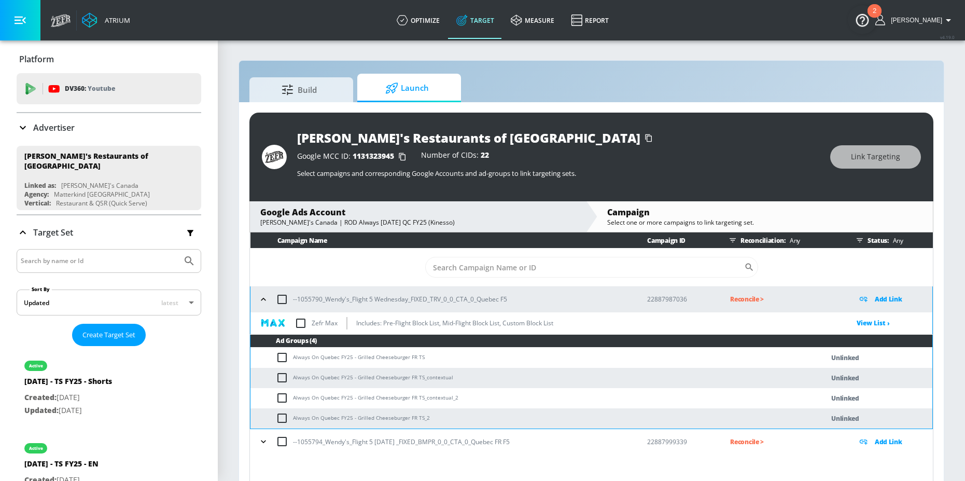
scroll to position [15, 0]
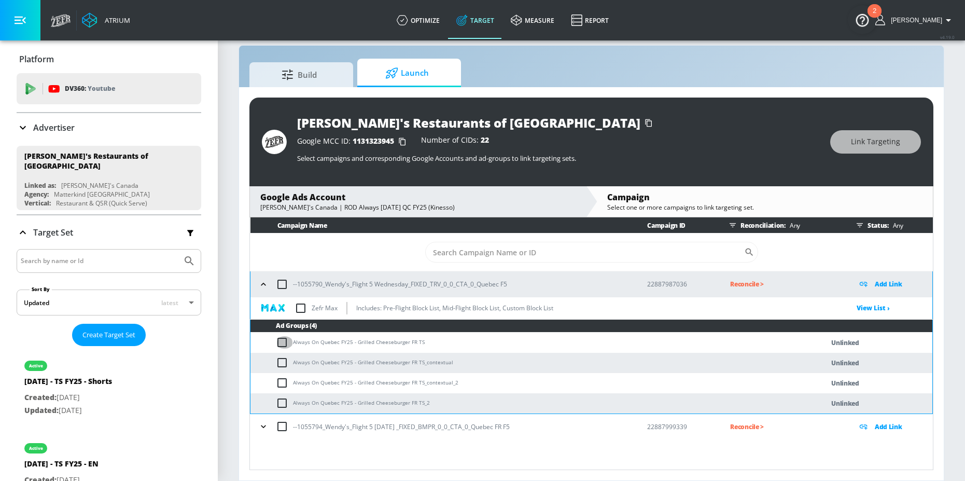
click at [286, 341] on input "checkbox" at bounding box center [284, 342] width 17 height 12
checkbox input "true"
click at [286, 364] on input "checkbox" at bounding box center [284, 362] width 17 height 12
checkbox input "true"
click at [284, 381] on input "checkbox" at bounding box center [284, 382] width 17 height 12
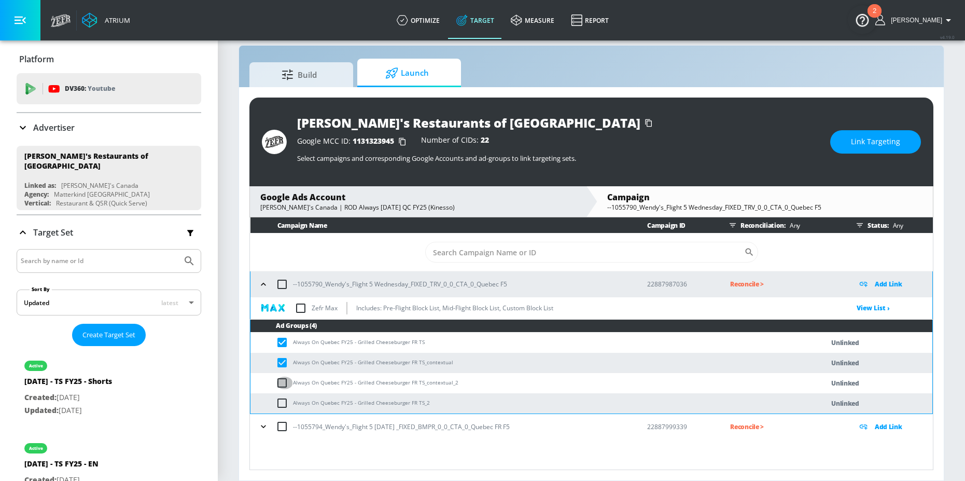
checkbox input "true"
click at [284, 404] on input "checkbox" at bounding box center [284, 403] width 17 height 12
checkbox input "true"
click at [878, 147] on span "Link Targeting" at bounding box center [875, 141] width 49 height 13
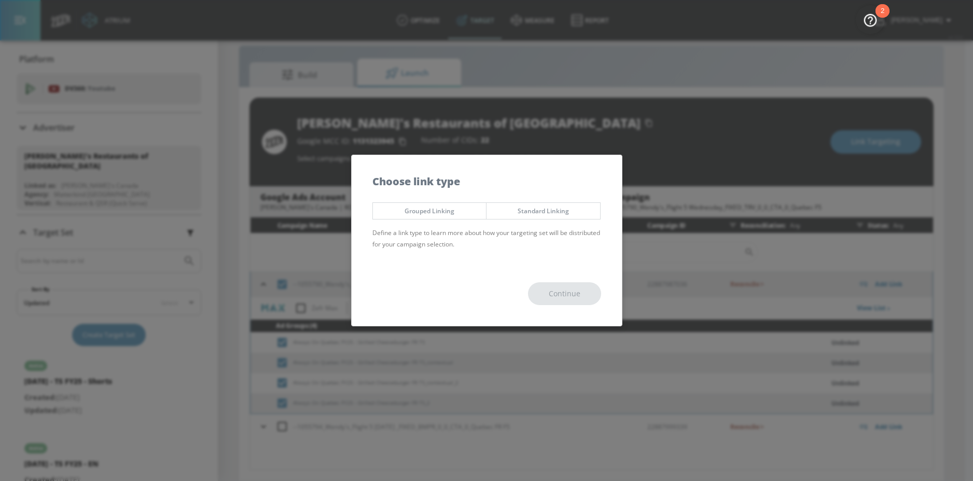
click at [457, 214] on span "Grouped Linking" at bounding box center [430, 210] width 98 height 11
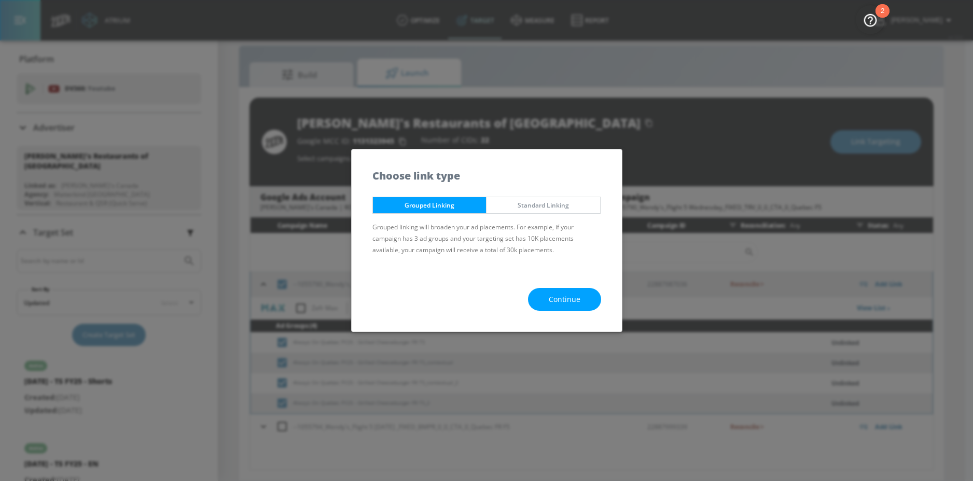
click at [550, 299] on span "Continue" at bounding box center [565, 299] width 32 height 13
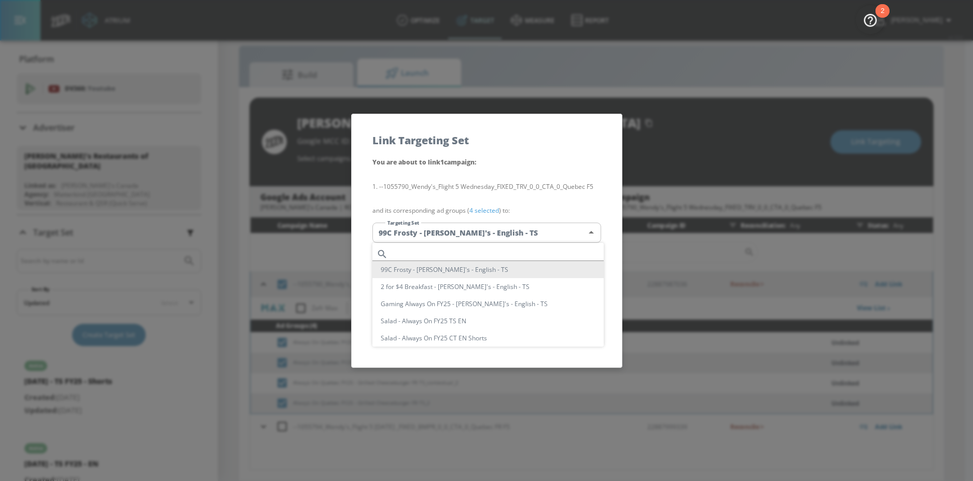
click at [466, 235] on body "Atrium optimize Target measure Report optimize Target measure Report v 4.19.0 N…" at bounding box center [486, 233] width 973 height 496
click at [433, 252] on input "text" at bounding box center [498, 254] width 212 height 14
paste input "6031670013"
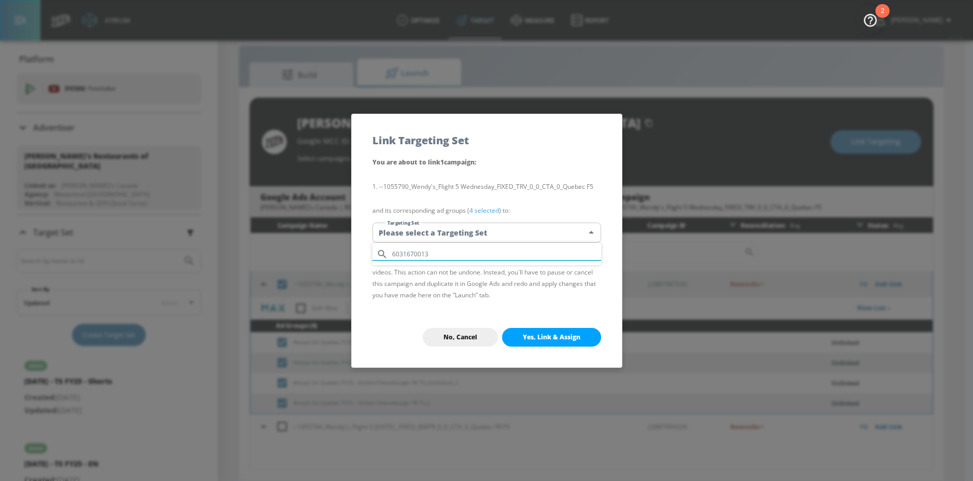
drag, startPoint x: 439, startPoint y: 254, endPoint x: 385, endPoint y: 254, distance: 53.9
click at [385, 254] on div "6031670013" at bounding box center [486, 254] width 229 height 14
type input "6031670013"
click at [439, 240] on body "Atrium optimize Target measure Report optimize Target measure Report v 4.19.0 N…" at bounding box center [486, 233] width 973 height 496
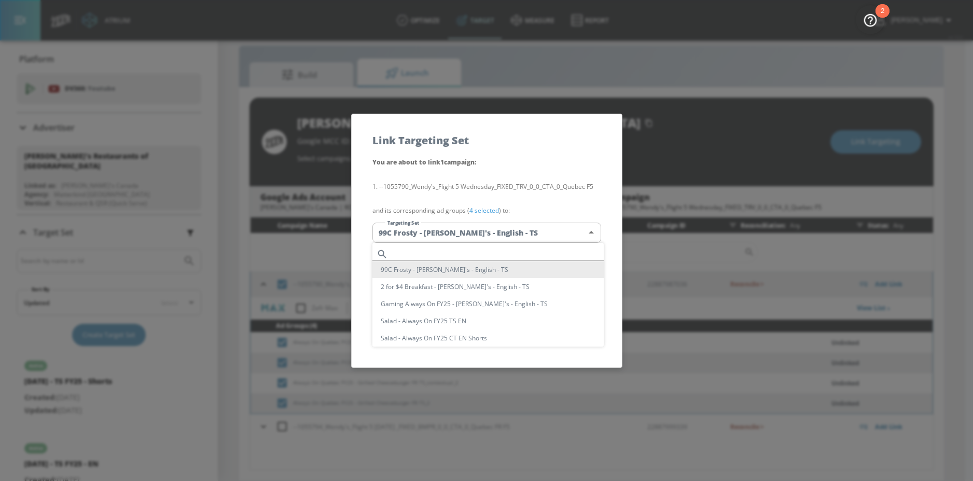
click at [427, 247] on input "text" at bounding box center [498, 254] width 212 height 14
paste input "Always On Quebec FY25 - Grilled Cheeseburger FR TS"
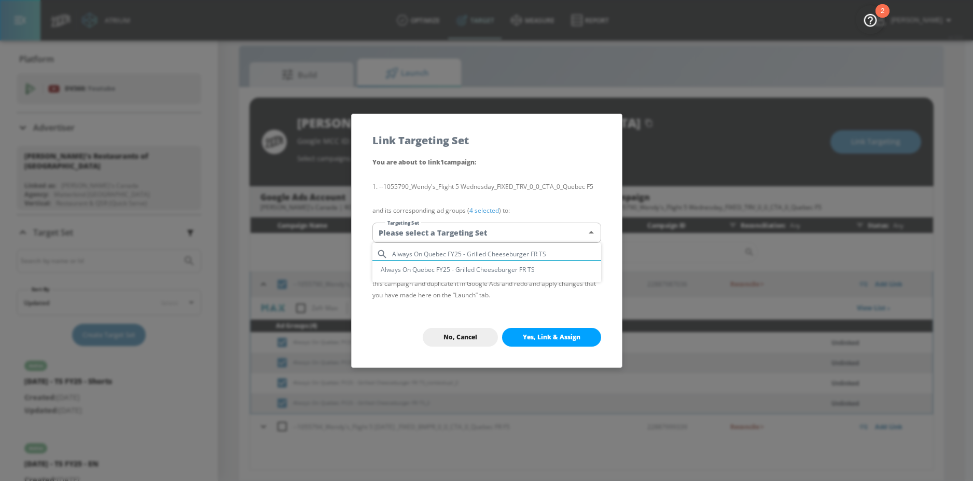
type input "Always On Quebec FY25 - Grilled Cheeseburger FR TS"
click at [463, 270] on li "Always On Quebec FY25 - Grilled Cheeseburger FR TS" at bounding box center [486, 269] width 229 height 17
type input "5962dc43-48f9-4872-abf8-fbe1aa06b31a"
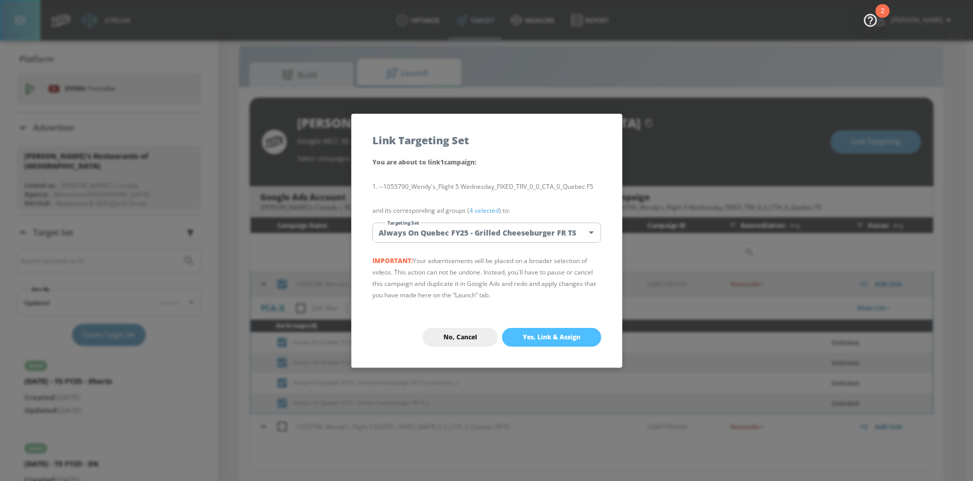
click at [538, 334] on span "Yes, Link & Assign" at bounding box center [552, 337] width 58 height 8
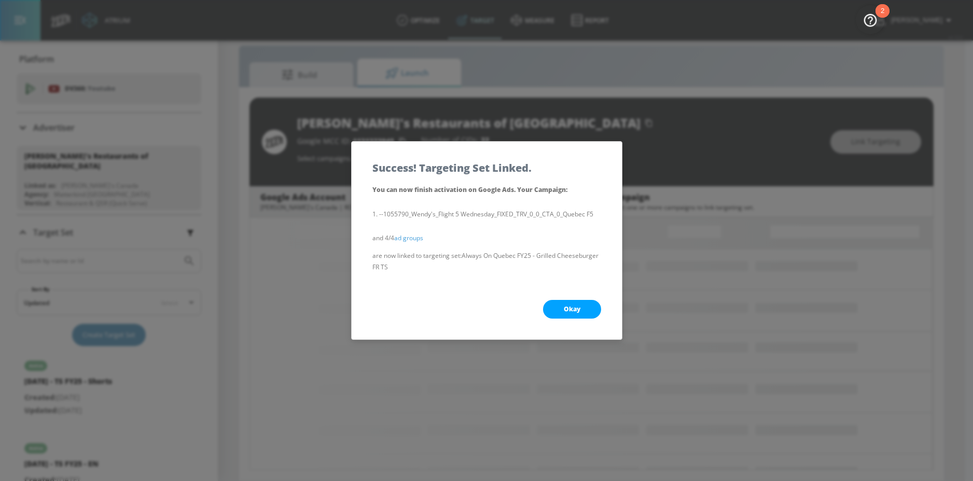
click at [559, 307] on button "Okay" at bounding box center [572, 309] width 58 height 19
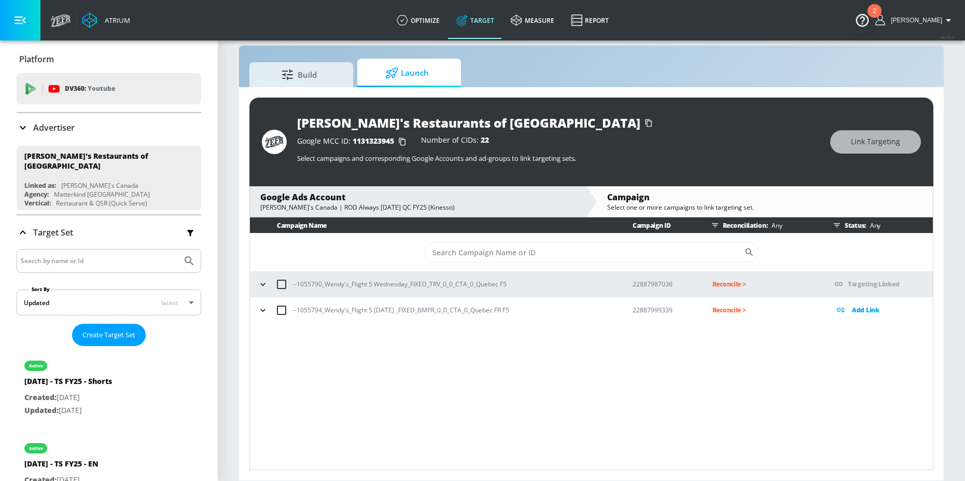
click at [259, 313] on icon "button" at bounding box center [263, 310] width 10 height 10
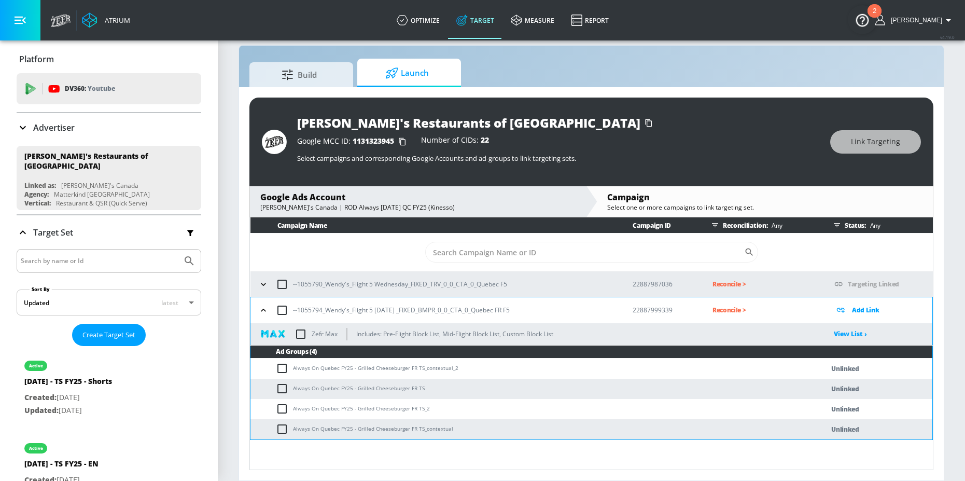
click at [279, 369] on input "checkbox" at bounding box center [284, 368] width 17 height 12
checkbox input "true"
click at [279, 383] on input "checkbox" at bounding box center [284, 388] width 17 height 12
checkbox input "true"
click at [279, 404] on input "checkbox" at bounding box center [284, 408] width 17 height 12
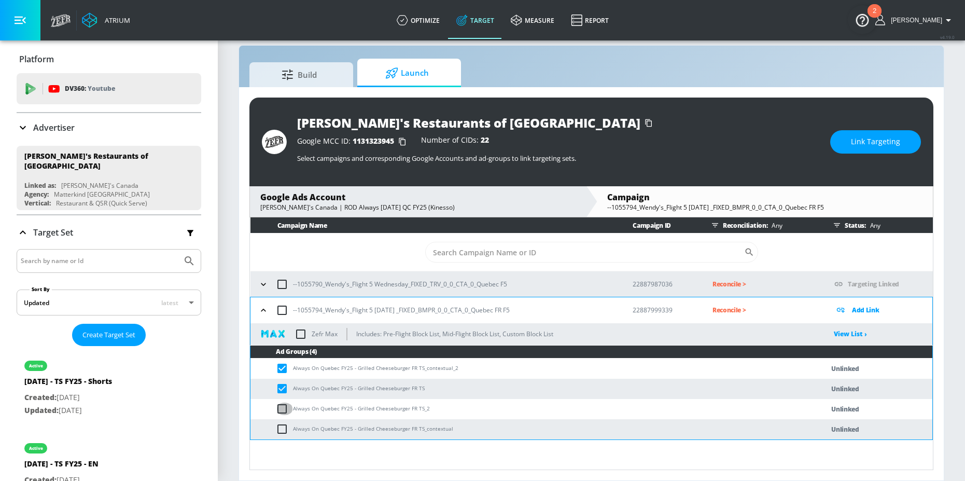
checkbox input "true"
click at [280, 423] on input "checkbox" at bounding box center [284, 429] width 17 height 12
checkbox input "true"
click at [860, 137] on span "Link Targeting" at bounding box center [875, 141] width 49 height 13
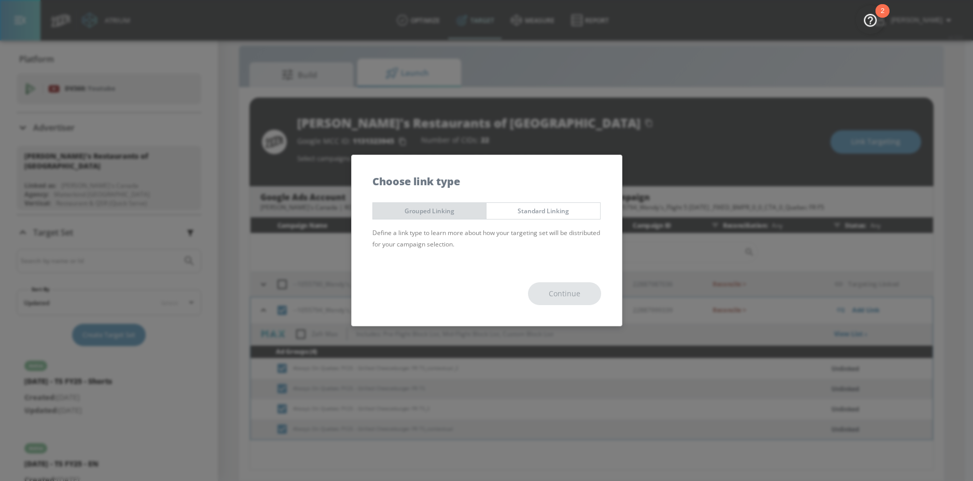
click at [428, 215] on span "Grouped Linking" at bounding box center [430, 210] width 98 height 11
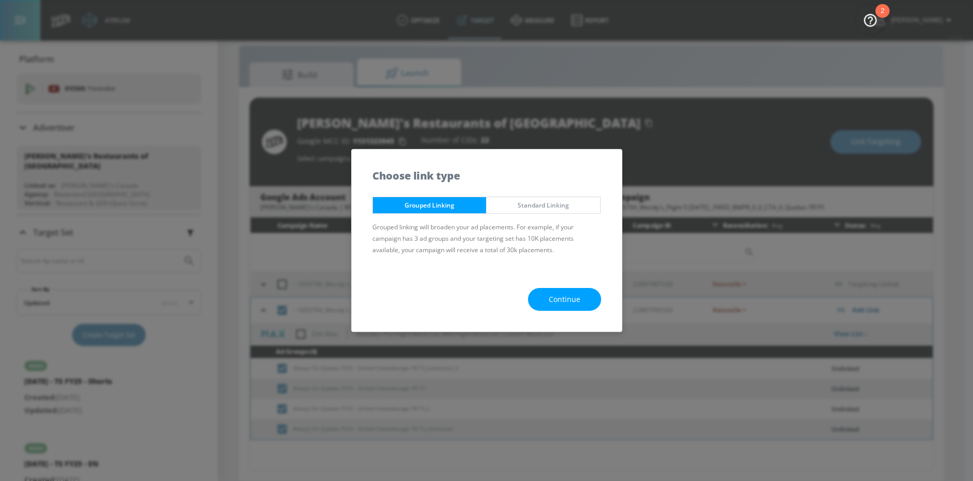
click at [586, 297] on button "Continue" at bounding box center [564, 299] width 73 height 23
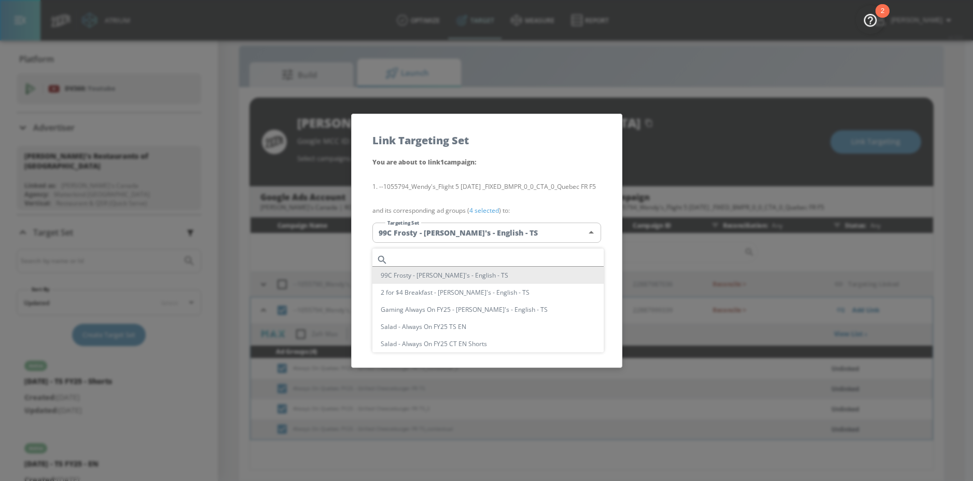
click at [457, 248] on body "Atrium optimize Target measure Report optimize Target measure Report v 4.19.0 N…" at bounding box center [486, 233] width 973 height 496
click at [457, 242] on div at bounding box center [486, 240] width 973 height 481
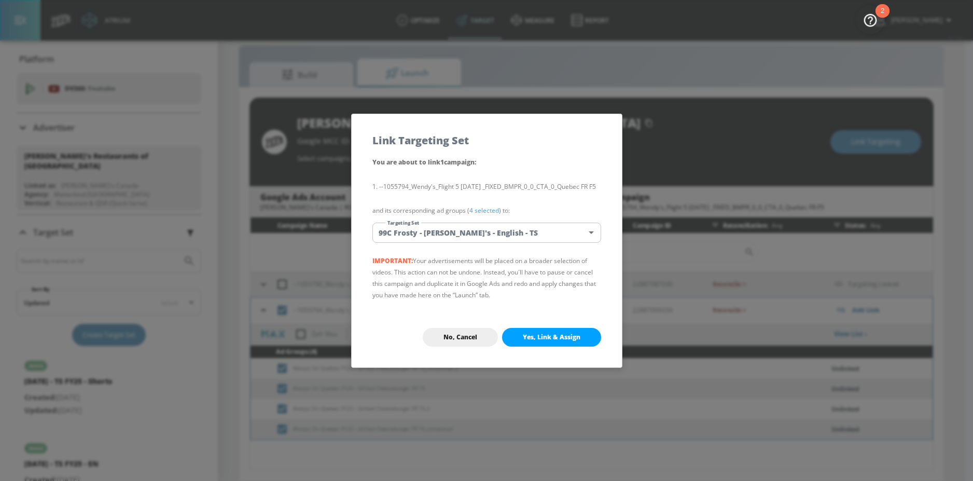
click at [451, 252] on div "You are about to link 1 campaign : --1055794_Wendy's_Flight 5 Wednesday _FIXED_…" at bounding box center [487, 231] width 270 height 151
click at [451, 239] on body "Atrium optimize Target measure Report optimize Target measure Report v 4.19.0 N…" at bounding box center [486, 233] width 973 height 496
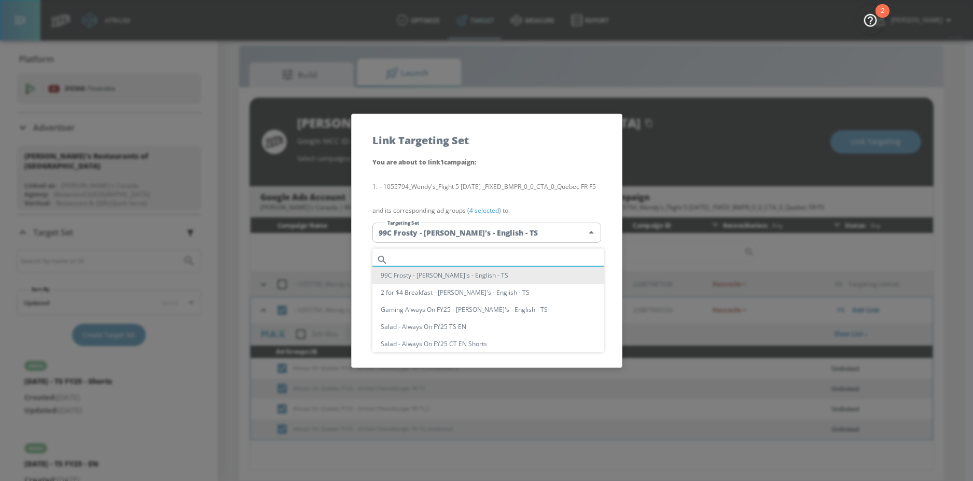
click at [443, 261] on input "text" at bounding box center [498, 259] width 212 height 14
paste input "Always On Quebec FY25 - Grilled Cheeseburger FR TS"
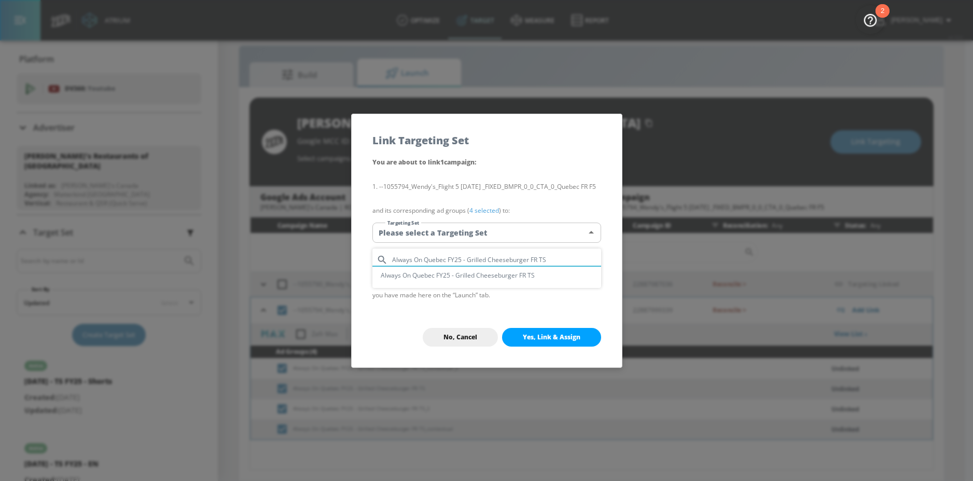
type input "Always On Quebec FY25 - Grilled Cheeseburger FR TS"
click at [457, 271] on li "Always On Quebec FY25 - Grilled Cheeseburger FR TS" at bounding box center [486, 274] width 229 height 17
type input "5962dc43-48f9-4872-abf8-fbe1aa06b31a"
click at [550, 341] on span "Yes, Link & Assign" at bounding box center [552, 337] width 58 height 8
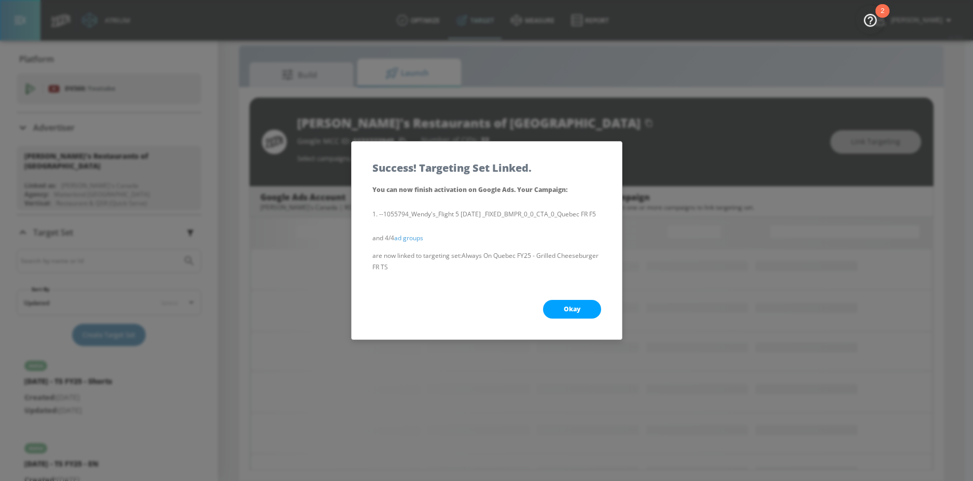
click at [555, 318] on button "Okay" at bounding box center [572, 309] width 58 height 19
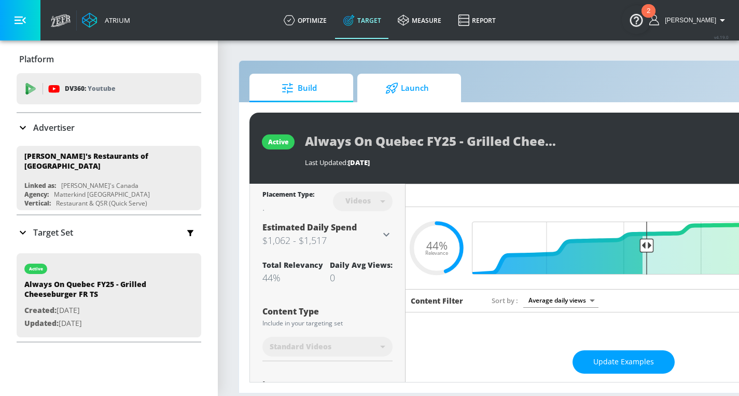
click at [393, 90] on icon at bounding box center [391, 87] width 13 height 11
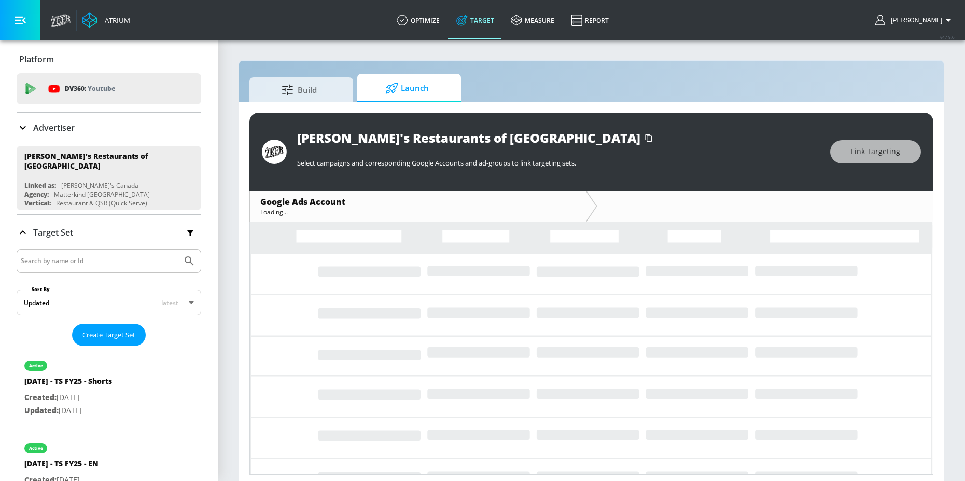
scroll to position [5, 0]
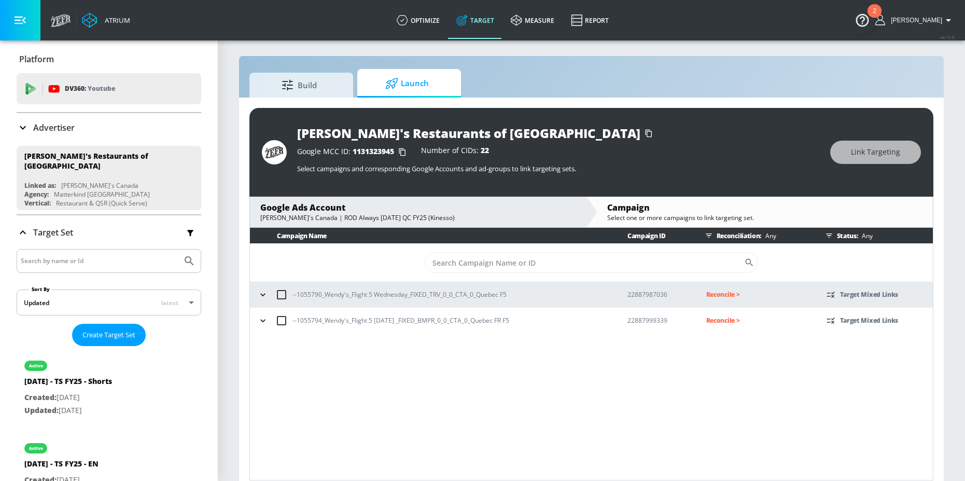
click at [259, 298] on icon "button" at bounding box center [263, 294] width 10 height 10
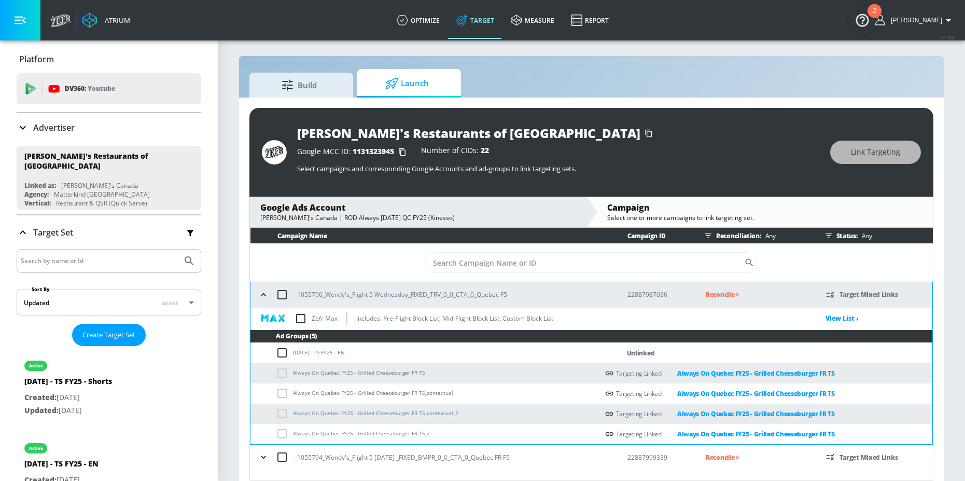
scroll to position [15, 0]
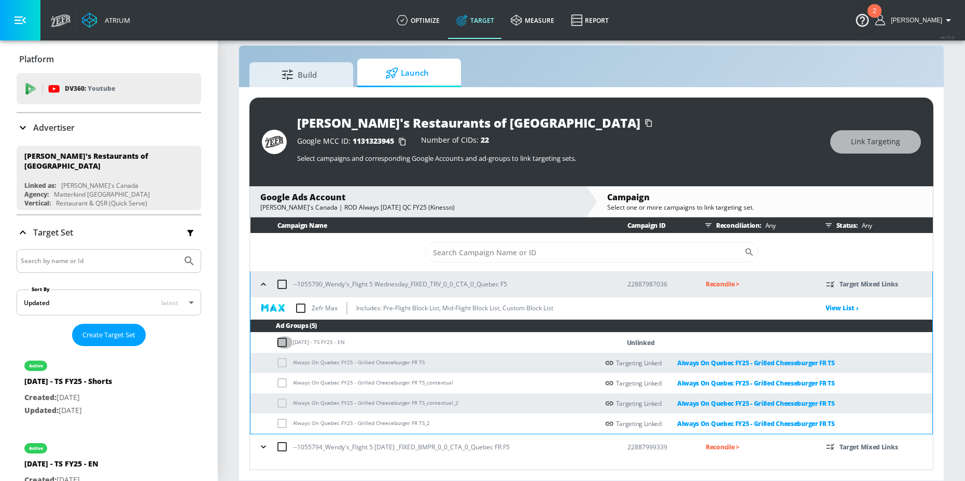
click at [285, 336] on input "checkbox" at bounding box center [284, 342] width 17 height 12
checkbox input "true"
drag, startPoint x: 292, startPoint y: 342, endPoint x: 319, endPoint y: 341, distance: 27.0
click at [320, 341] on td "[DATE] - TS FY25 - EN" at bounding box center [424, 342] width 348 height 20
drag, startPoint x: 319, startPoint y: 341, endPoint x: 312, endPoint y: 341, distance: 7.8
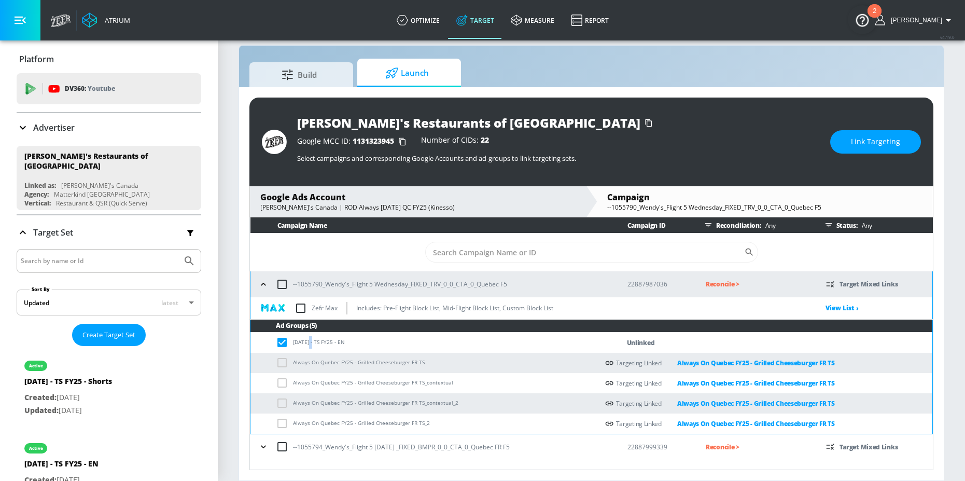
click at [312, 341] on td "[DATE] - TS FY25 - EN" at bounding box center [424, 342] width 348 height 20
drag, startPoint x: 321, startPoint y: 342, endPoint x: 293, endPoint y: 343, distance: 28.0
click at [293, 343] on td "[DATE] - TS FY25 - EN" at bounding box center [424, 342] width 348 height 20
copy td "Wednesday"
click at [317, 343] on td "[DATE] - TS FY25 - EN" at bounding box center [424, 342] width 348 height 20
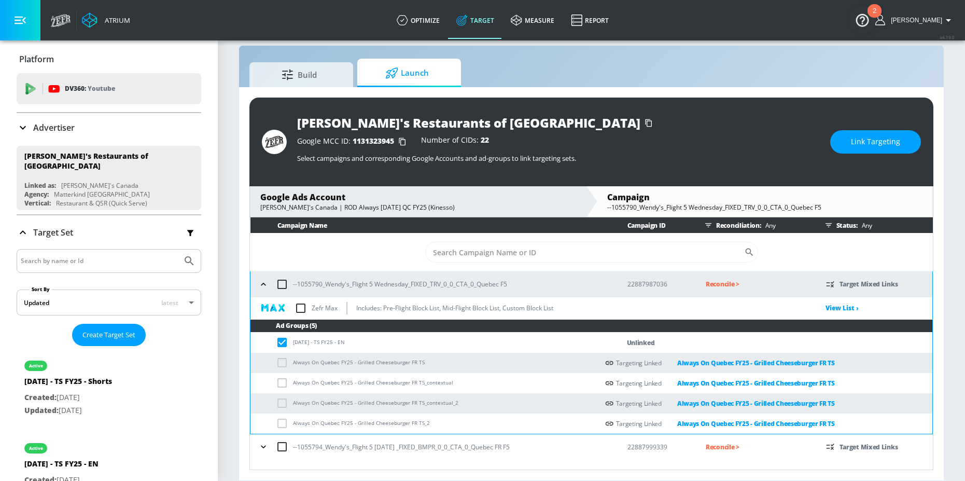
click at [856, 135] on span "Link Targeting" at bounding box center [875, 141] width 49 height 13
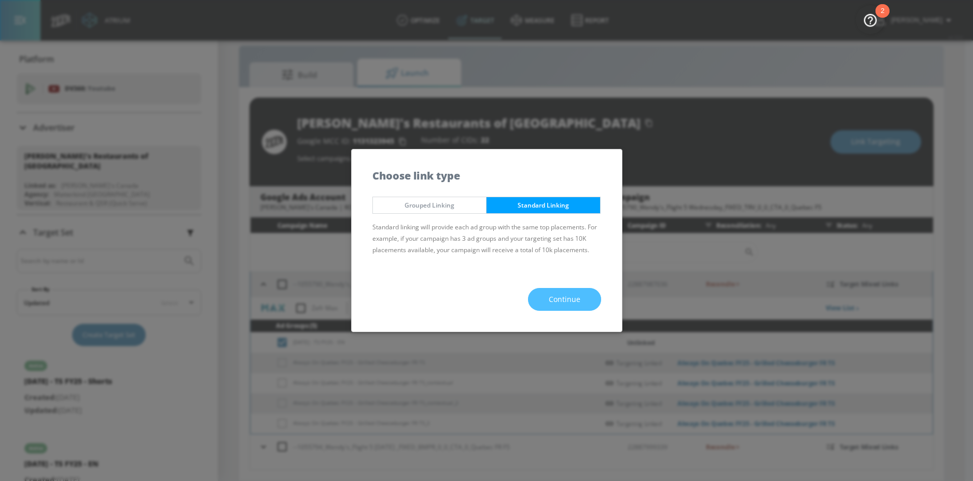
click at [541, 293] on button "Continue" at bounding box center [564, 299] width 73 height 23
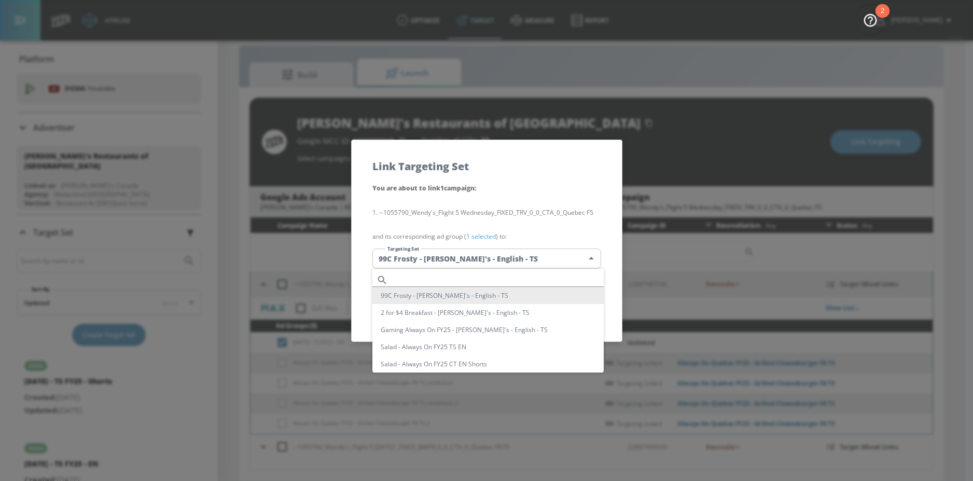
click at [448, 264] on body "Atrium optimize Target measure Report optimize Target measure Report v 4.19.0 N…" at bounding box center [486, 233] width 973 height 496
click at [439, 279] on input "text" at bounding box center [498, 280] width 212 height 14
paste input "Wednesday"
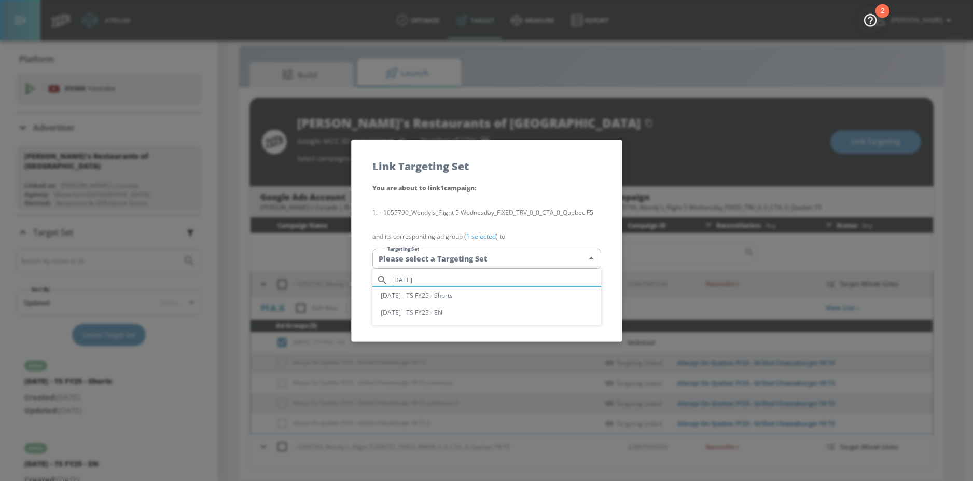
type input "Wednesday"
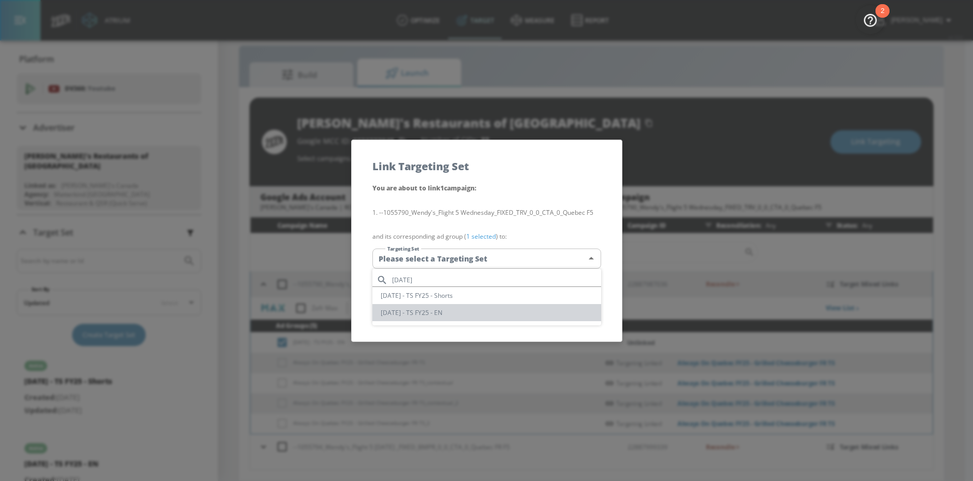
click at [422, 314] on li "[DATE] - TS FY25 - EN" at bounding box center [486, 312] width 229 height 17
type input "dff827e2-fefa-43eb-bdb7-8594e5cca4e4"
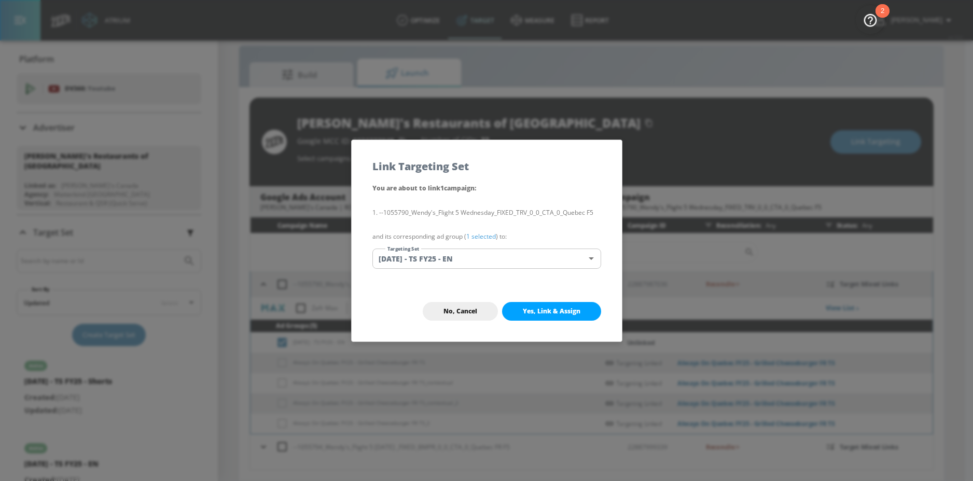
click at [523, 311] on span "Yes, Link & Assign" at bounding box center [552, 311] width 58 height 8
checkbox input "false"
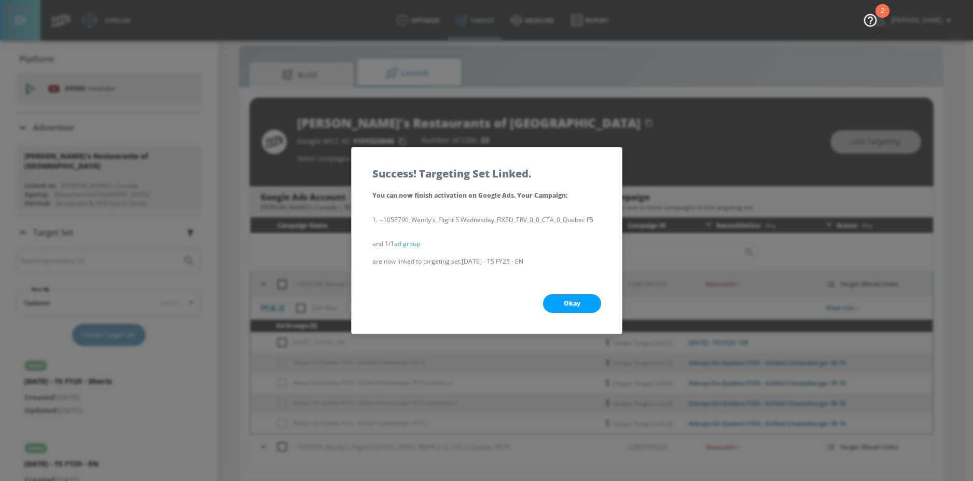
click at [558, 299] on button "Okay" at bounding box center [572, 303] width 58 height 19
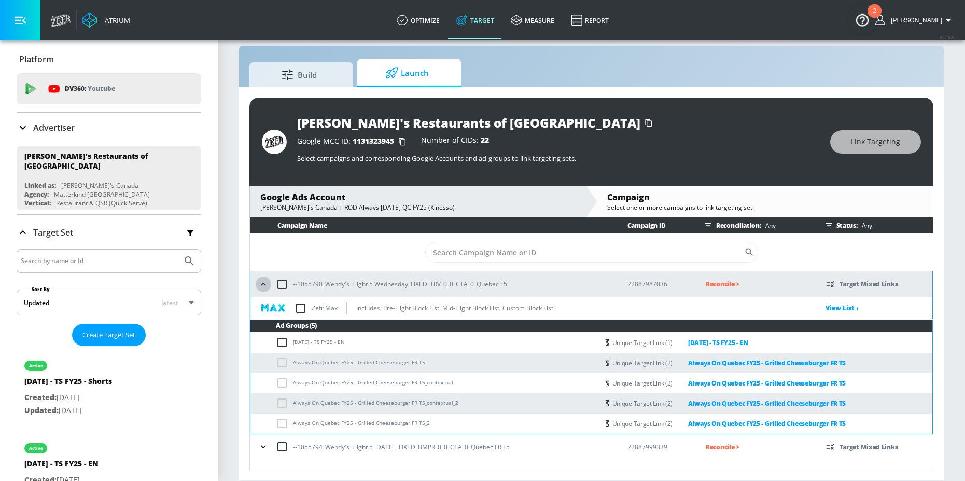
click at [264, 283] on icon "button" at bounding box center [263, 284] width 5 height 3
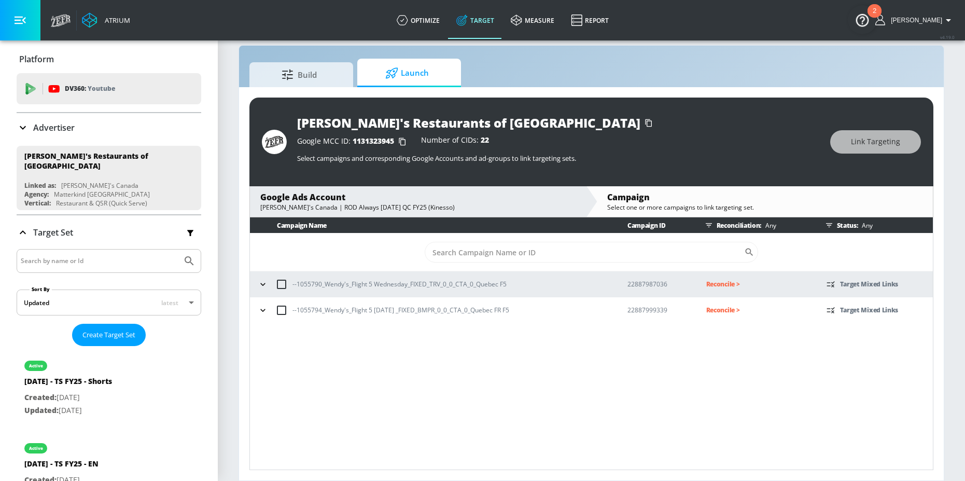
click at [261, 312] on icon "button" at bounding box center [263, 310] width 10 height 10
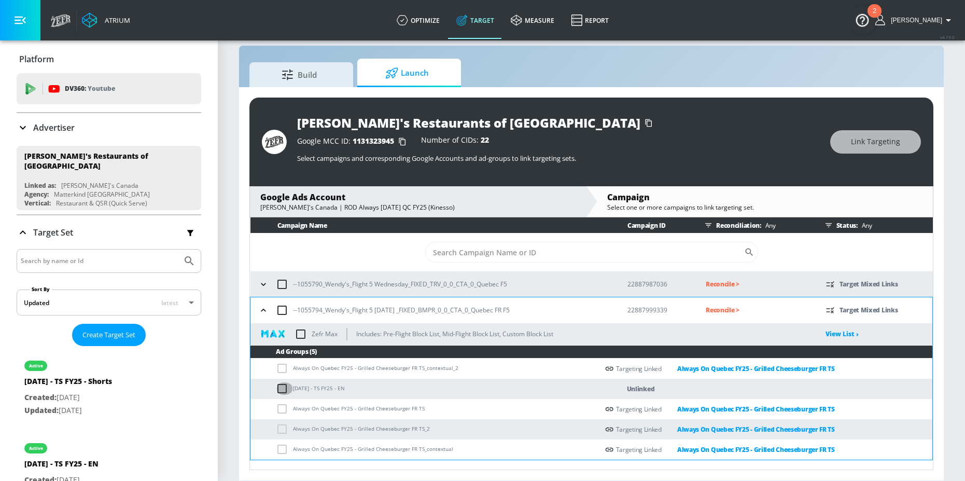
click at [279, 387] on input "checkbox" at bounding box center [284, 388] width 17 height 12
checkbox input "true"
click at [853, 143] on span "Link Targeting" at bounding box center [875, 141] width 49 height 13
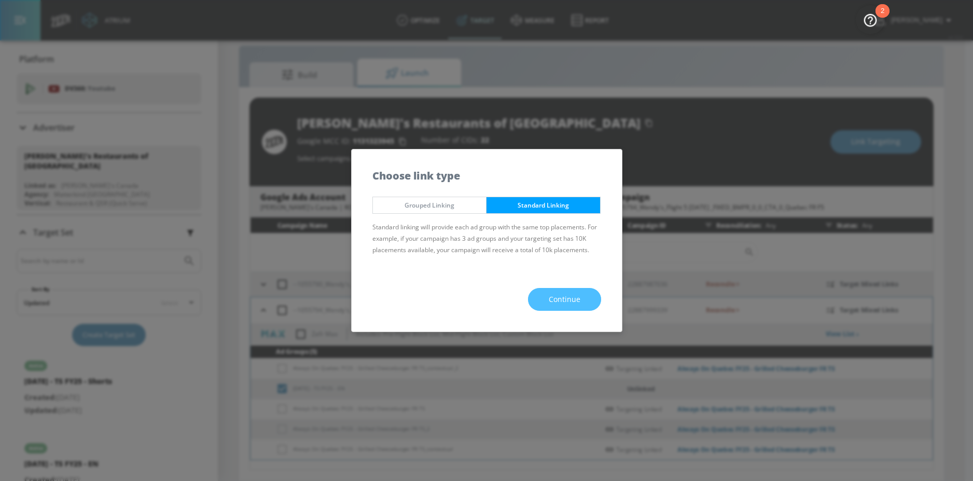
click at [546, 293] on button "Continue" at bounding box center [564, 299] width 73 height 23
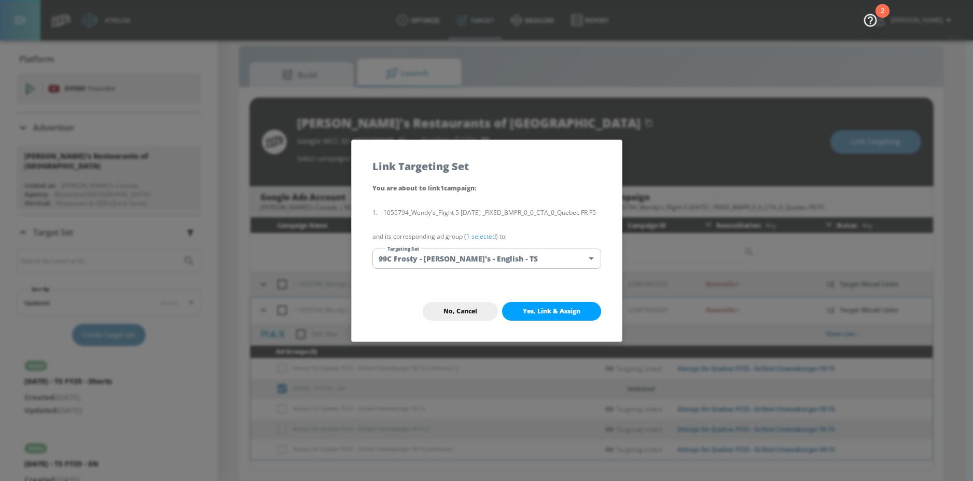
click at [461, 278] on div "You are about to link 1 campaign : --1055794_Wendy's_Flight 5 Wednesday _FIXED_…" at bounding box center [487, 231] width 270 height 99
click at [474, 266] on body "Atrium optimize Target measure Report optimize Target measure Report v 4.19.0 N…" at bounding box center [486, 233] width 973 height 496
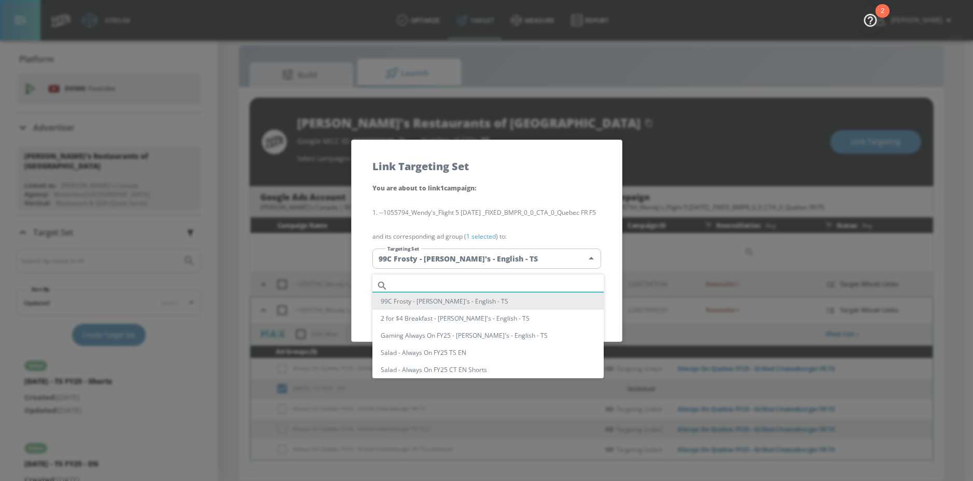
click at [421, 283] on input "text" at bounding box center [498, 285] width 212 height 14
paste input "Wednesday"
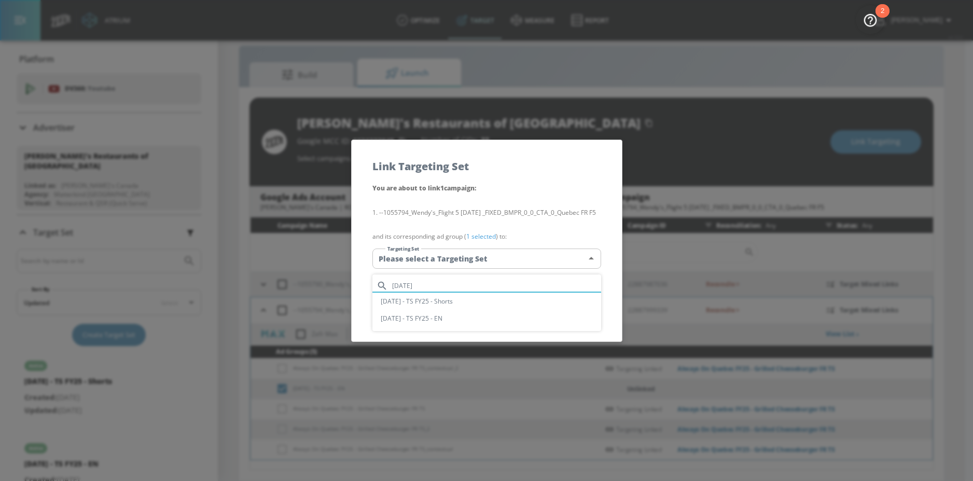
type input "Wednesday"
click at [441, 317] on li "[DATE] - TS FY25 - EN" at bounding box center [486, 318] width 229 height 17
type input "dff827e2-fefa-43eb-bdb7-8594e5cca4e4"
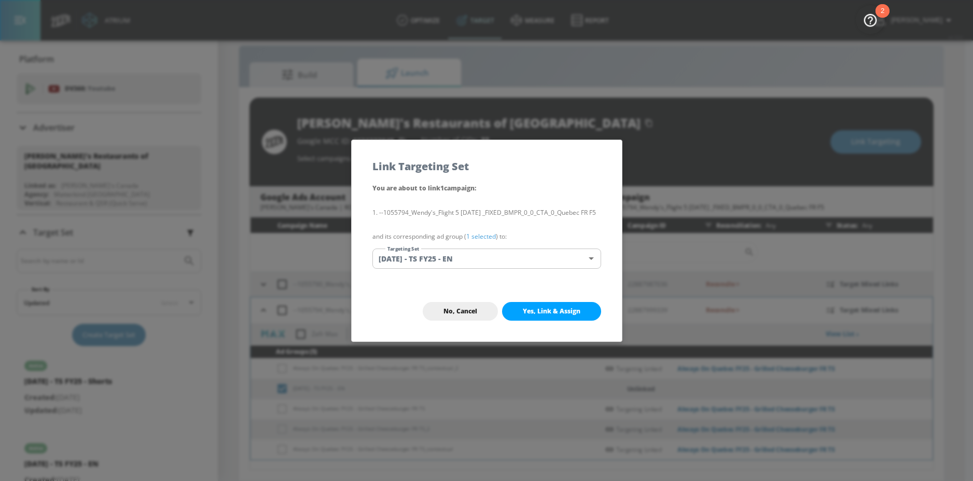
click at [540, 315] on span "Yes, Link & Assign" at bounding box center [552, 311] width 58 height 8
checkbox input "false"
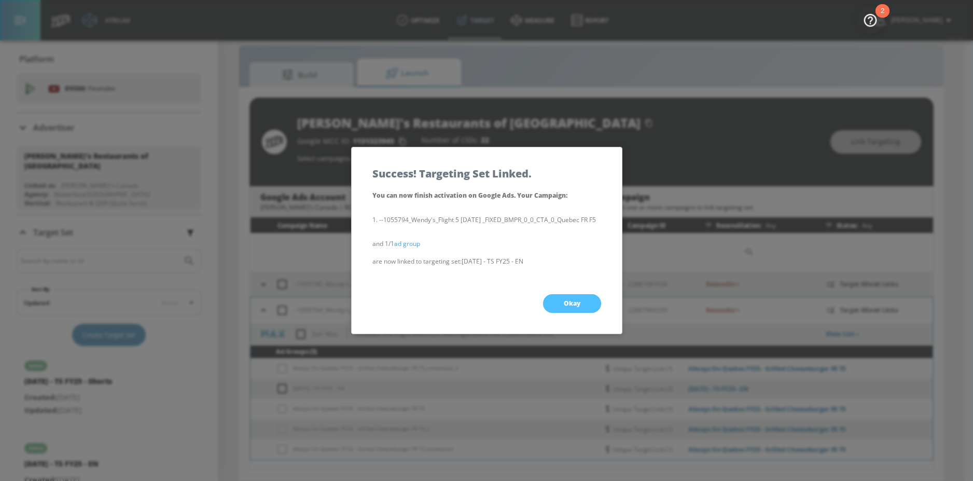
click at [556, 306] on button "Okay" at bounding box center [572, 303] width 58 height 19
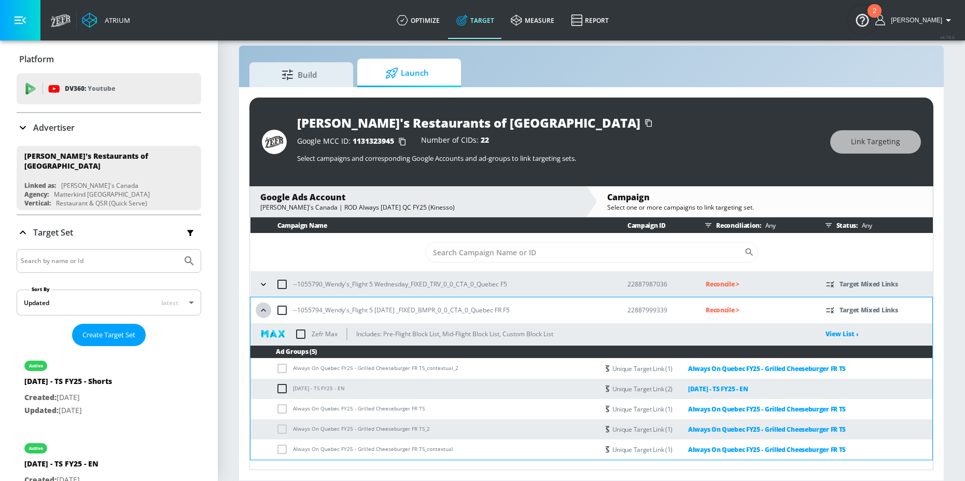
click at [262, 308] on icon "button" at bounding box center [263, 310] width 10 height 10
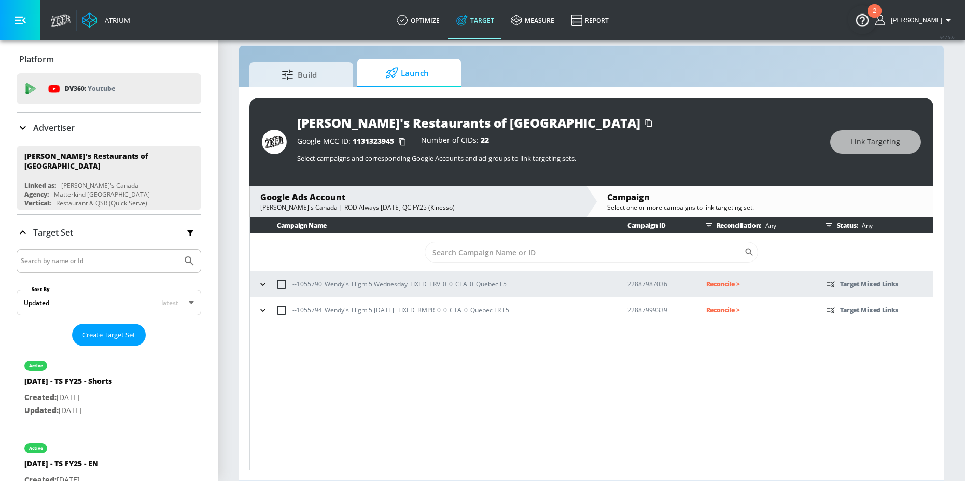
click at [734, 280] on p "Reconcile >" at bounding box center [758, 284] width 104 height 12
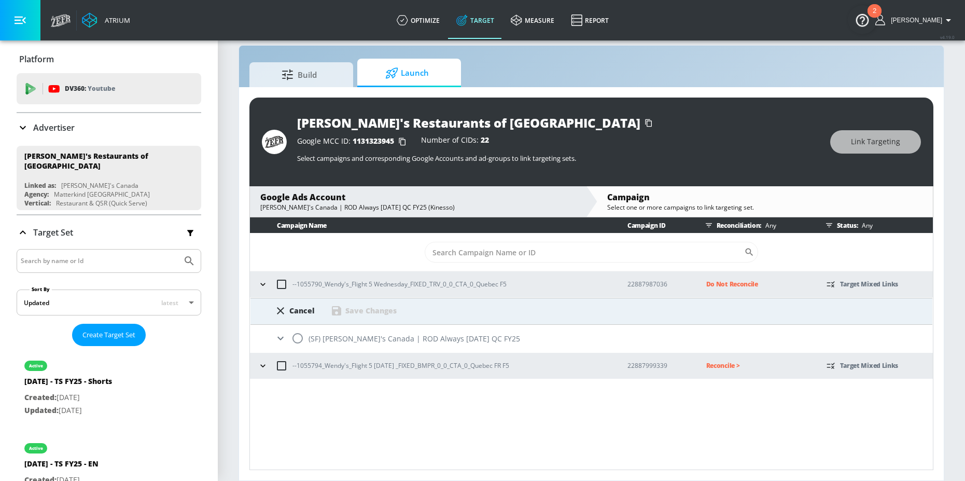
click at [296, 338] on input "radio" at bounding box center [298, 338] width 22 height 22
radio input "true"
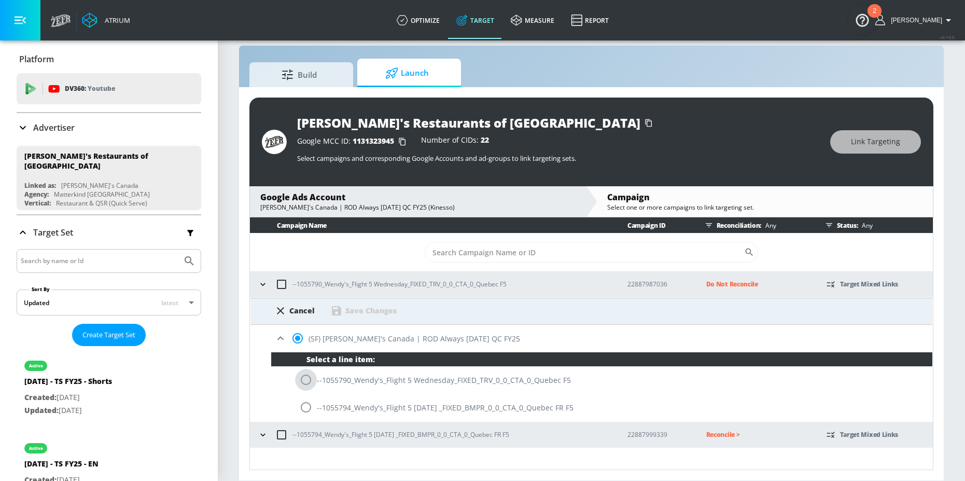
click at [315, 378] on input "radio" at bounding box center [306, 380] width 22 height 22
radio input "true"
click at [378, 305] on div "Save Changes" at bounding box center [370, 310] width 51 height 10
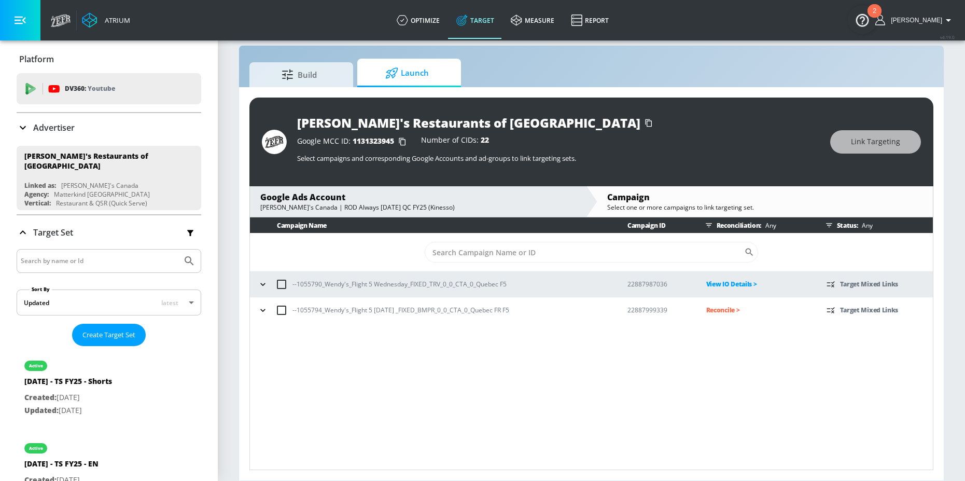
click at [736, 308] on p "Reconcile >" at bounding box center [758, 310] width 104 height 12
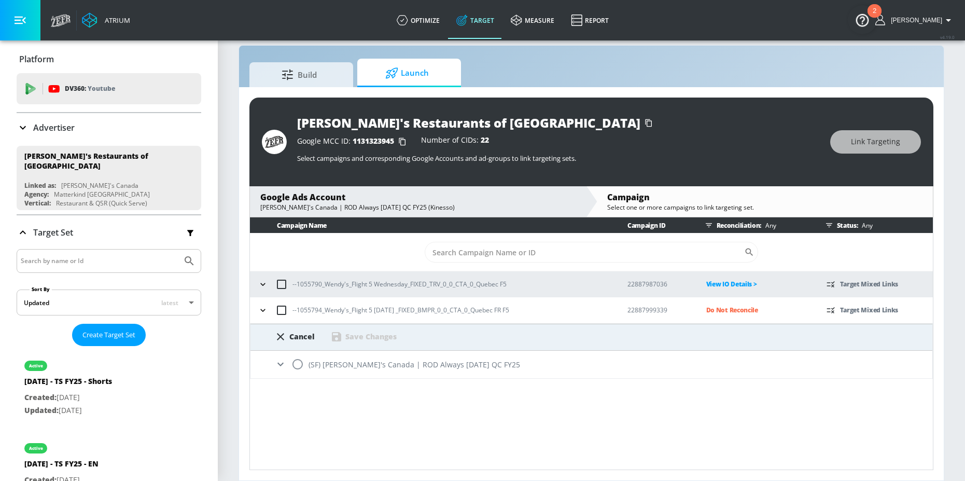
click at [288, 367] on input "radio" at bounding box center [298, 364] width 22 height 22
radio input "true"
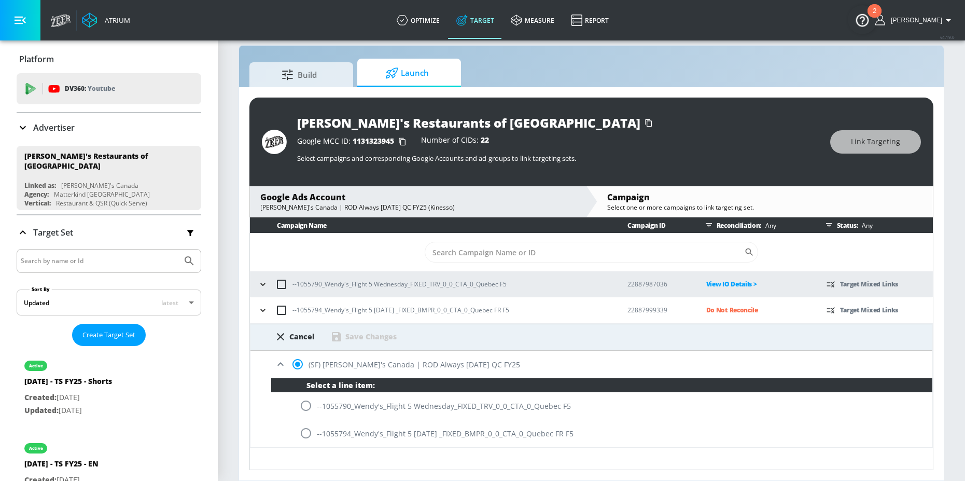
click at [303, 434] on input "radio" at bounding box center [306, 433] width 22 height 22
radio input "true"
click at [382, 334] on div "Save Changes" at bounding box center [370, 336] width 51 height 10
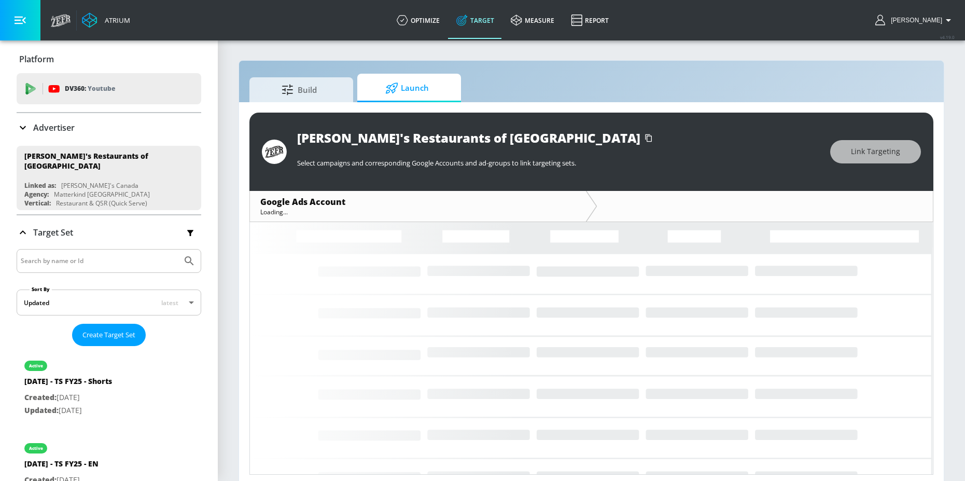
scroll to position [5, 0]
